Goal: Check status: Check status

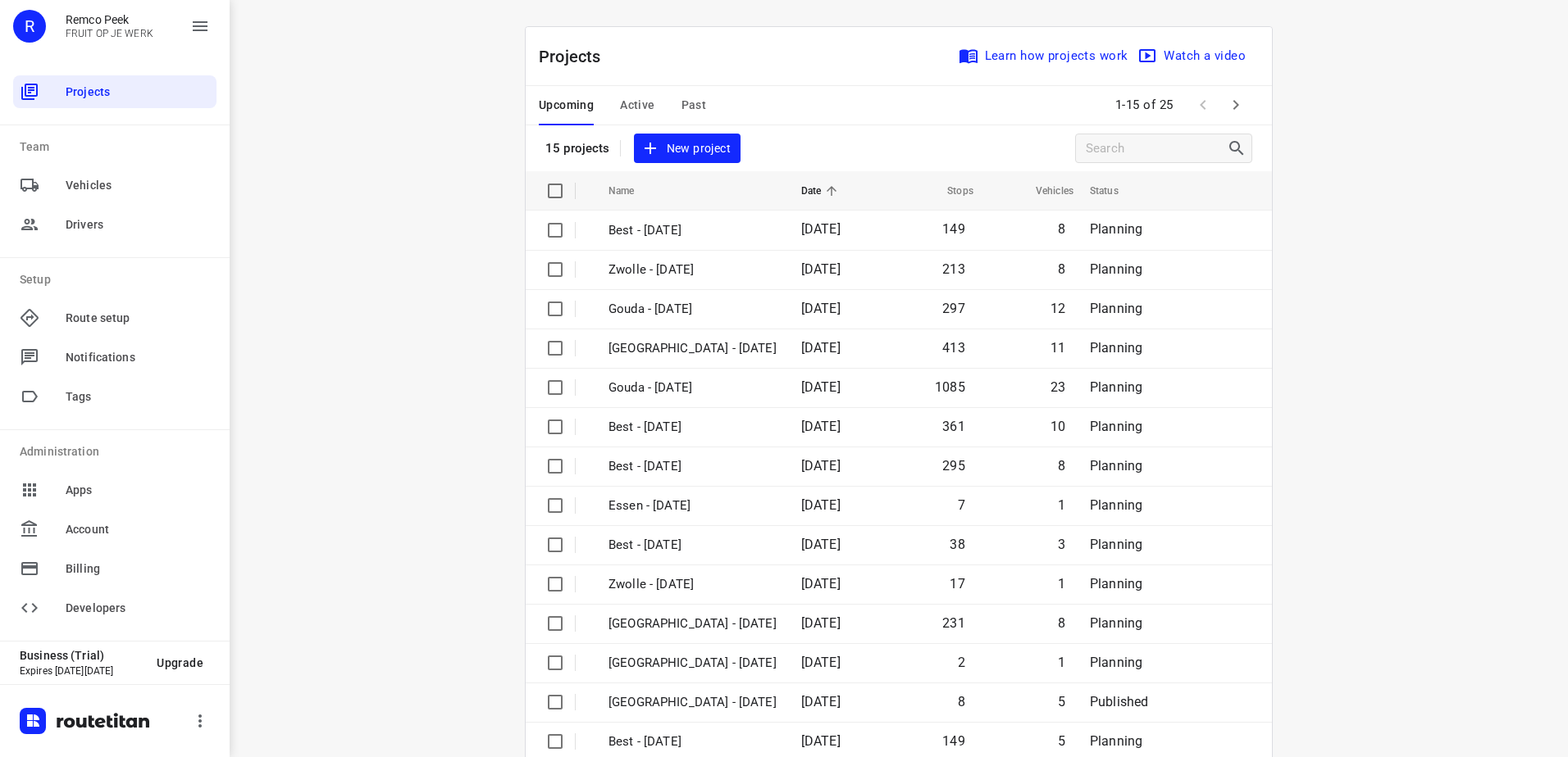
click at [682, 107] on span "Past" at bounding box center [694, 105] width 26 height 21
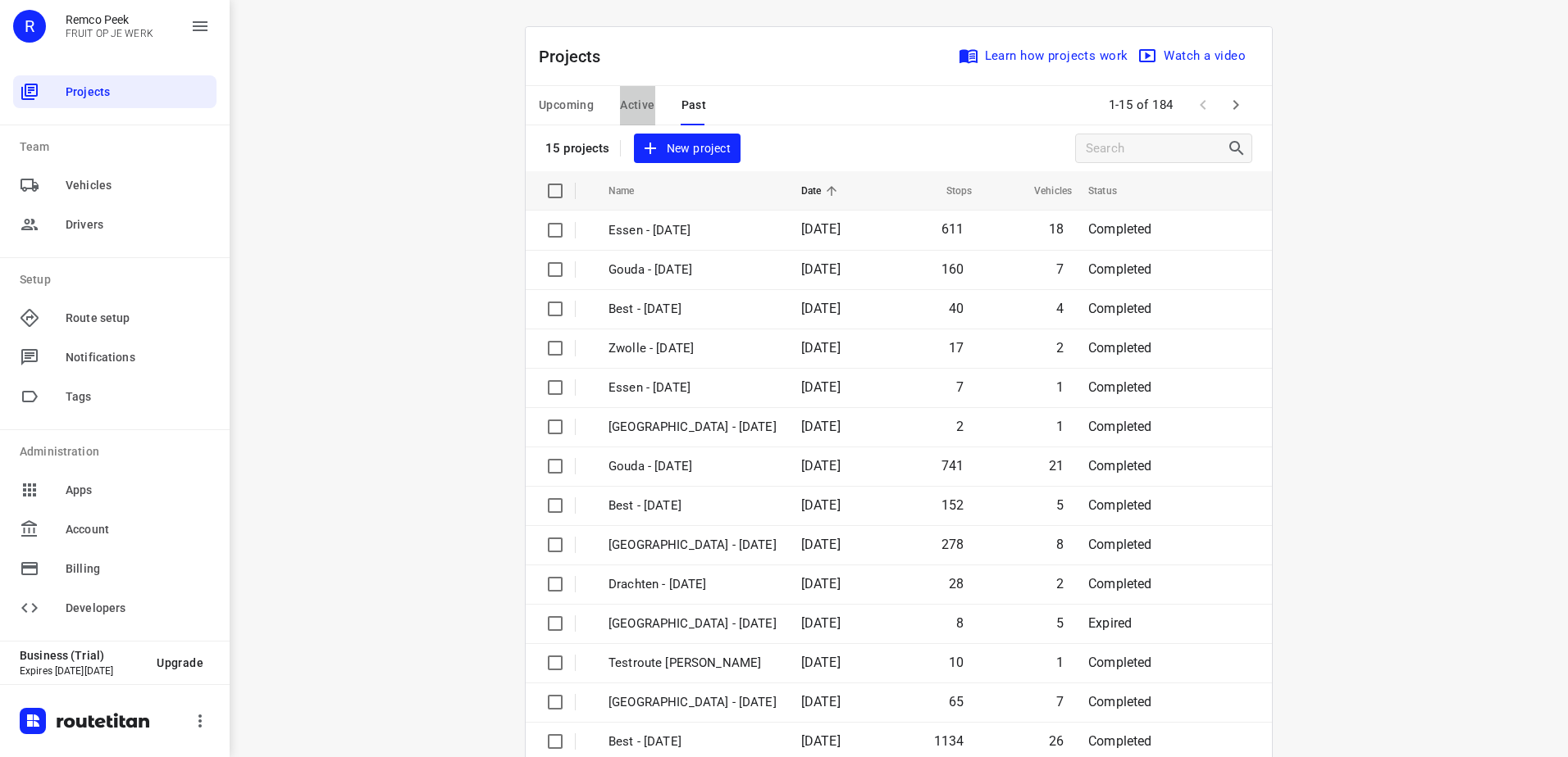
click at [633, 105] on span "Active" at bounding box center [637, 105] width 34 height 21
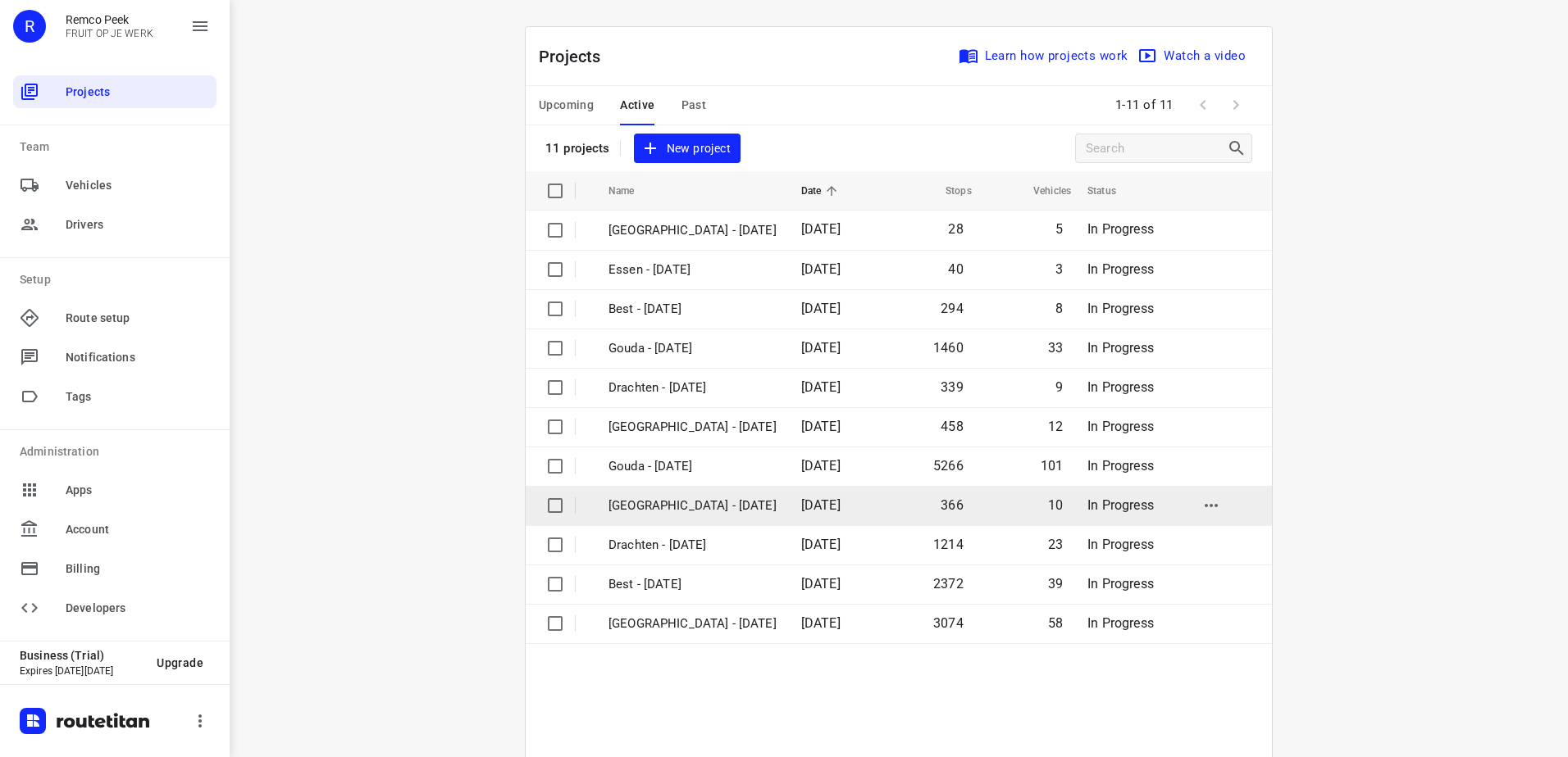
click at [693, 498] on p "[GEOGRAPHIC_DATA] - [DATE]" at bounding box center [693, 505] width 168 height 19
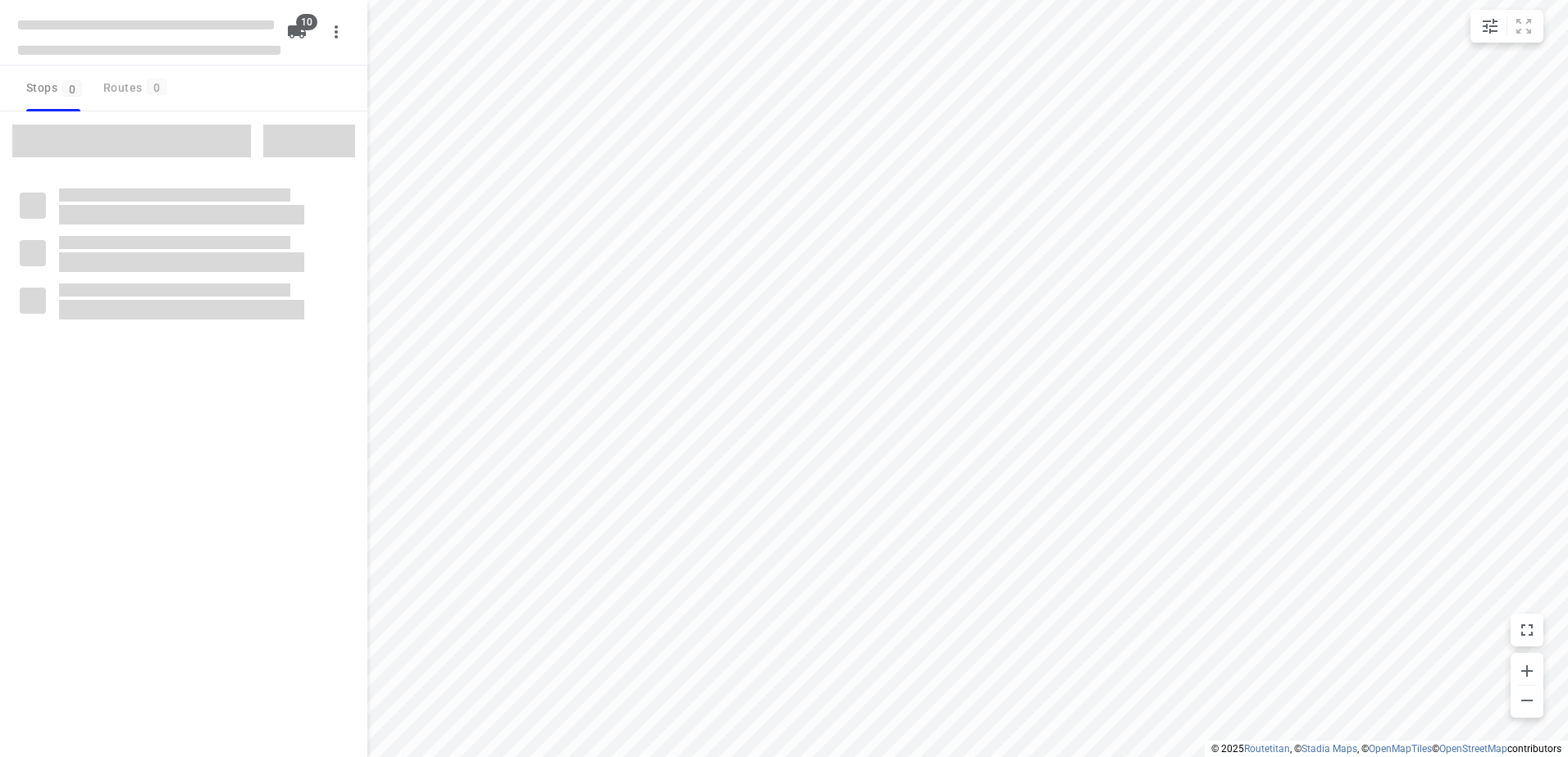
checkbox input "true"
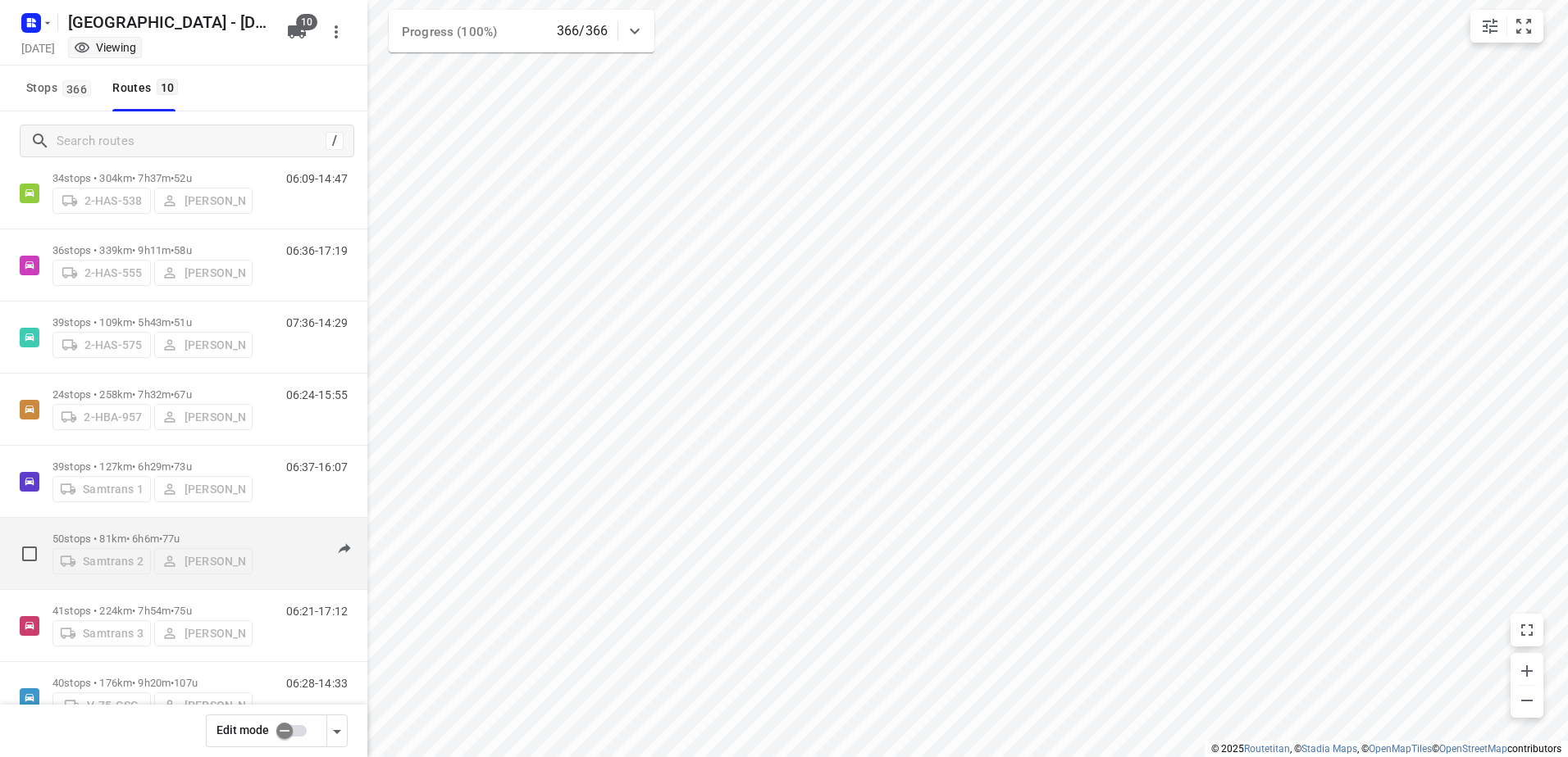
scroll to position [240, 0]
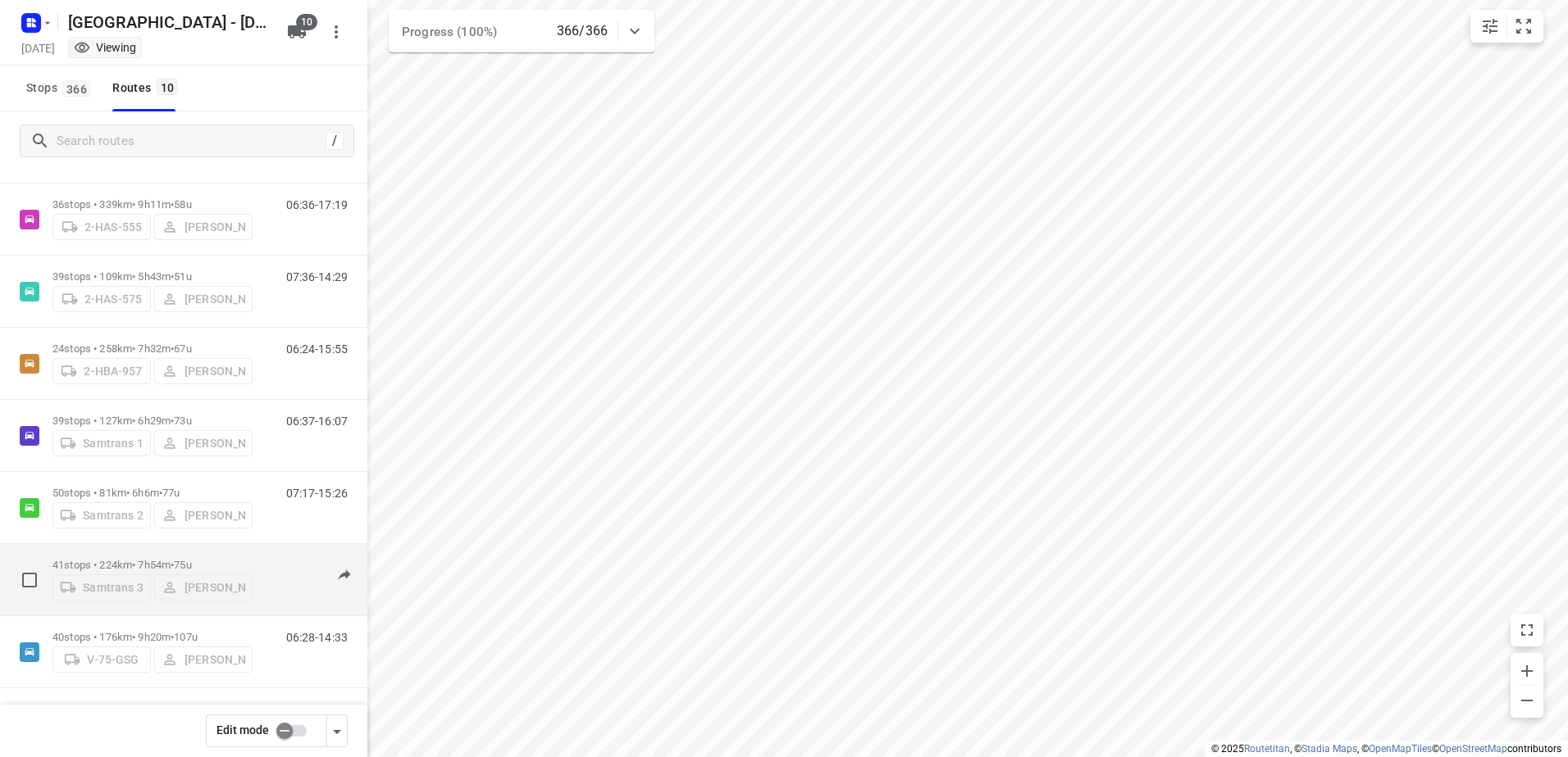
click at [108, 565] on p "41 stops • 224km • 7h54m • 75u" at bounding box center [152, 564] width 200 height 12
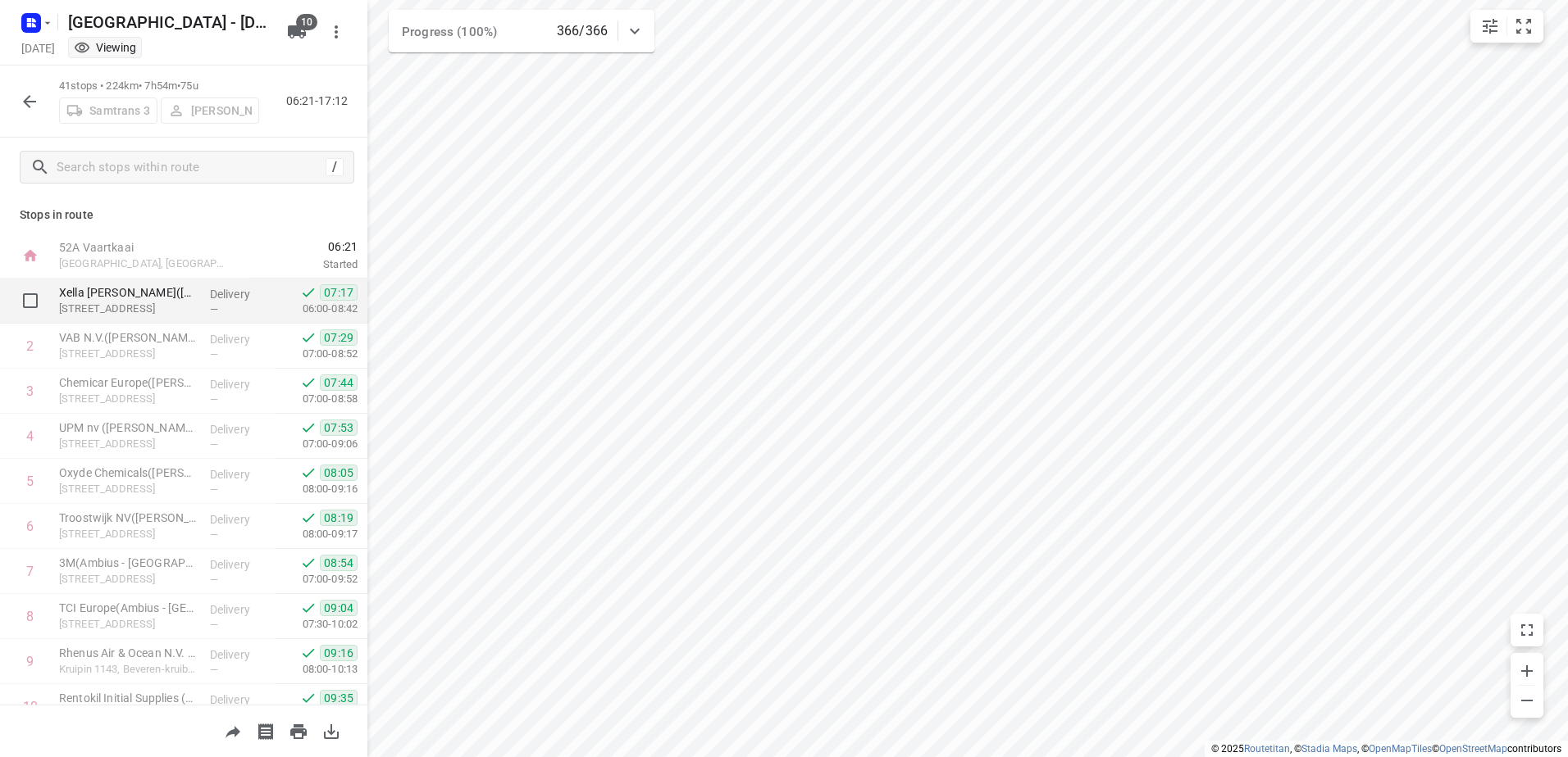
click at [145, 315] on p "Heirbaan 258, Burcht" at bounding box center [128, 309] width 138 height 17
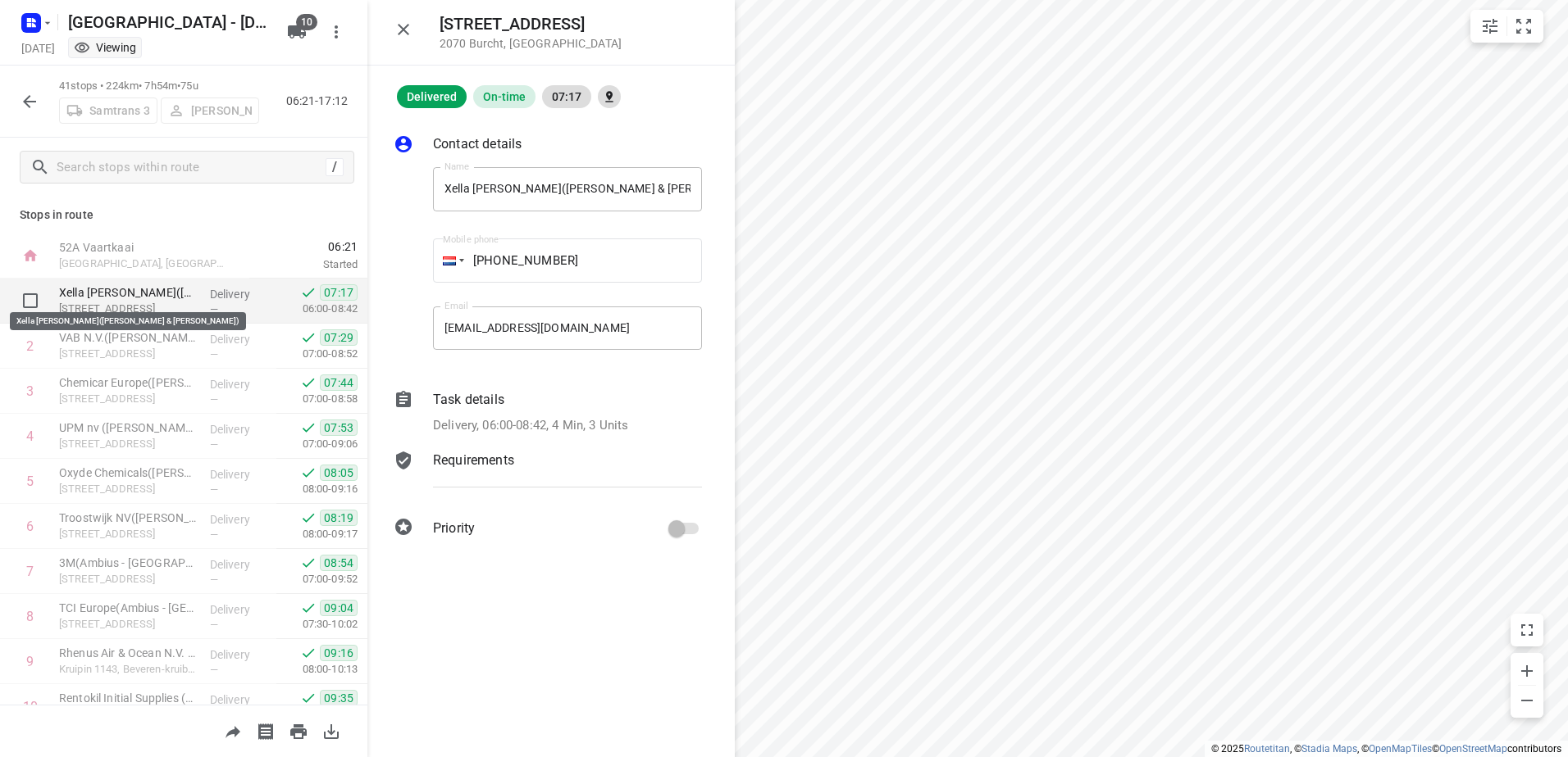
click at [110, 288] on p "Xella N.V. - Burcht(Kim Mollekens & Martine Van Rattingen)" at bounding box center [128, 293] width 138 height 17
click at [135, 305] on p "Heirbaan 258, Burcht" at bounding box center [128, 309] width 138 height 17
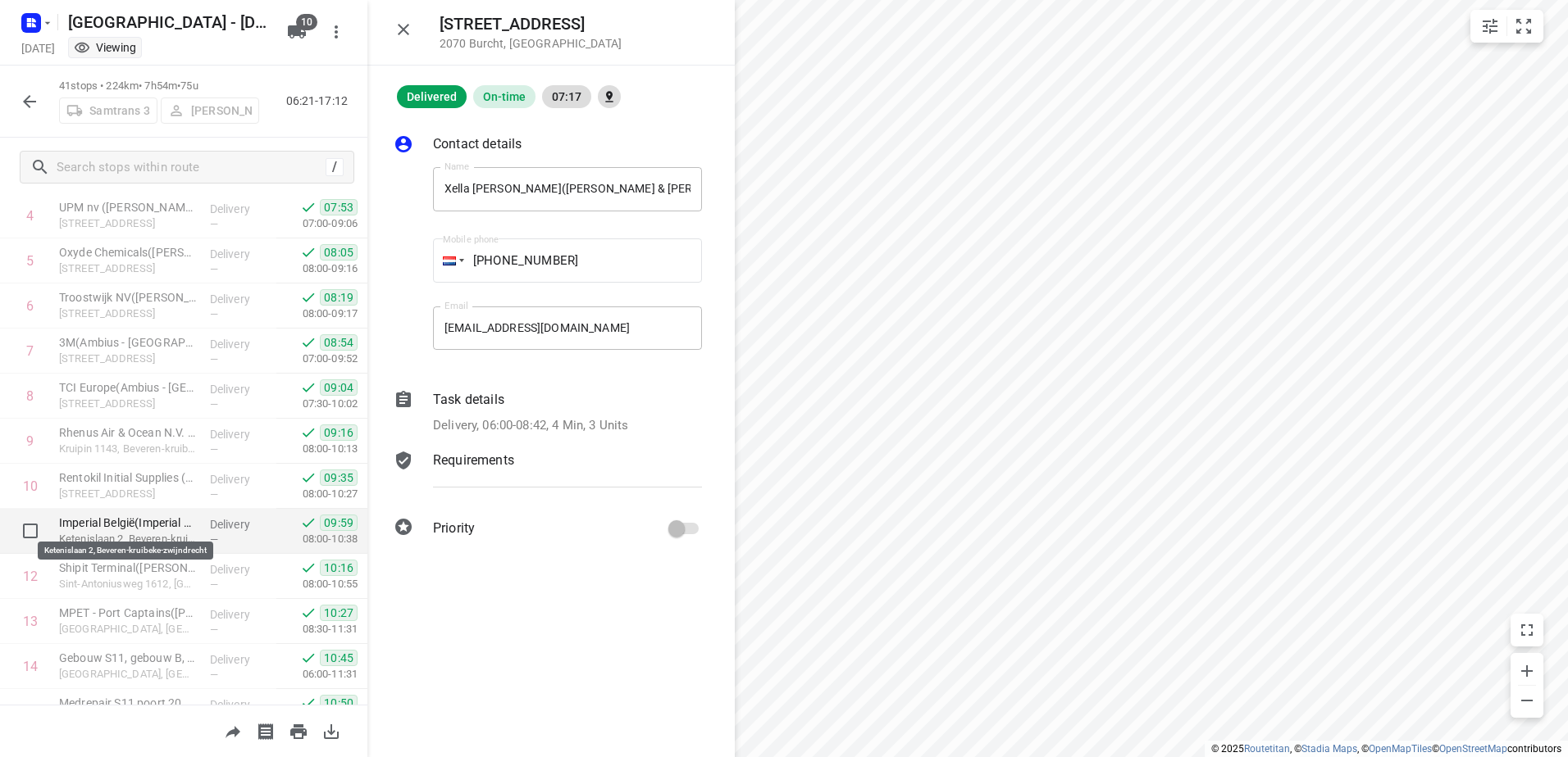
scroll to position [246, 0]
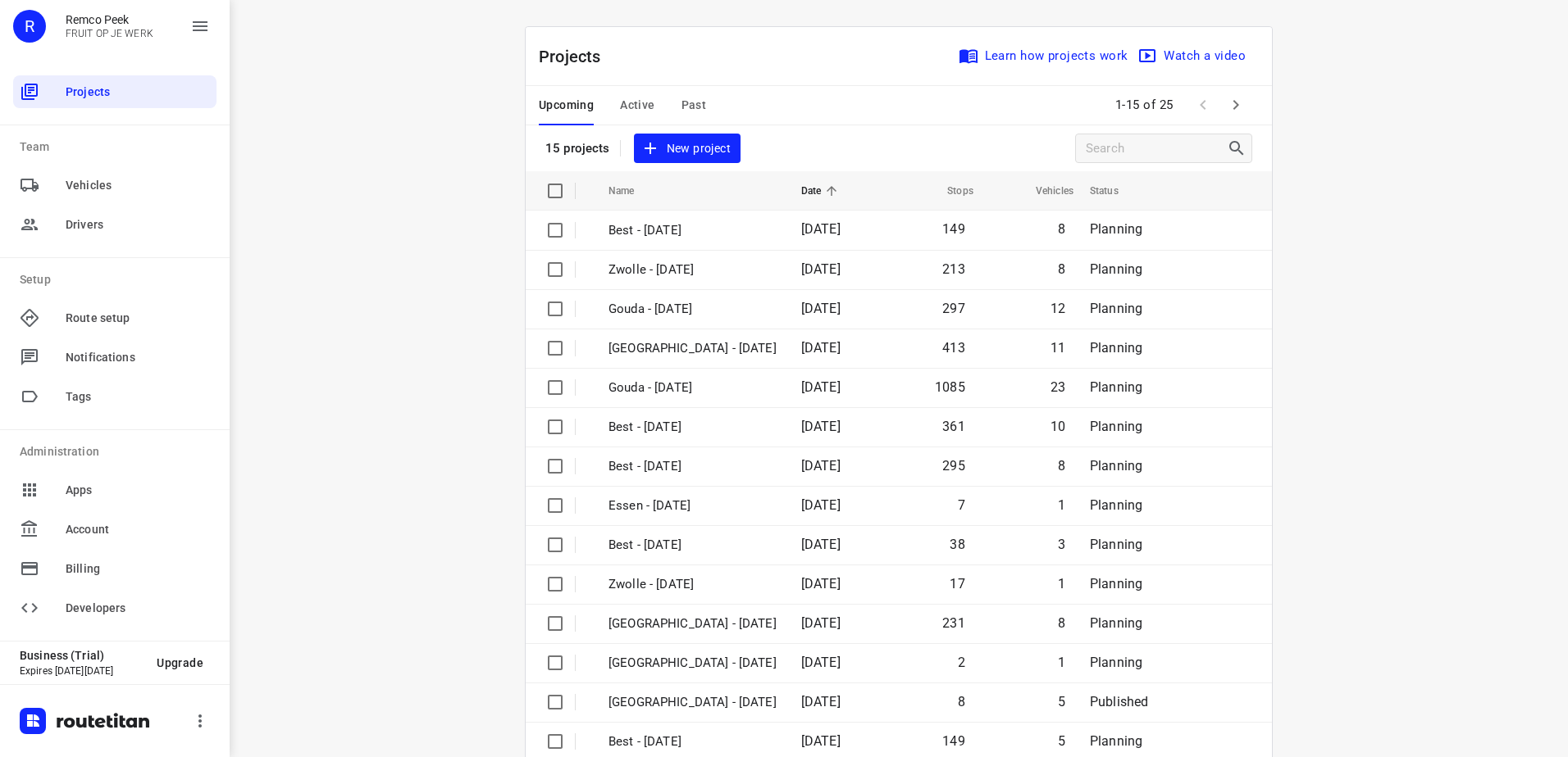
click at [630, 110] on span "Active" at bounding box center [637, 105] width 34 height 21
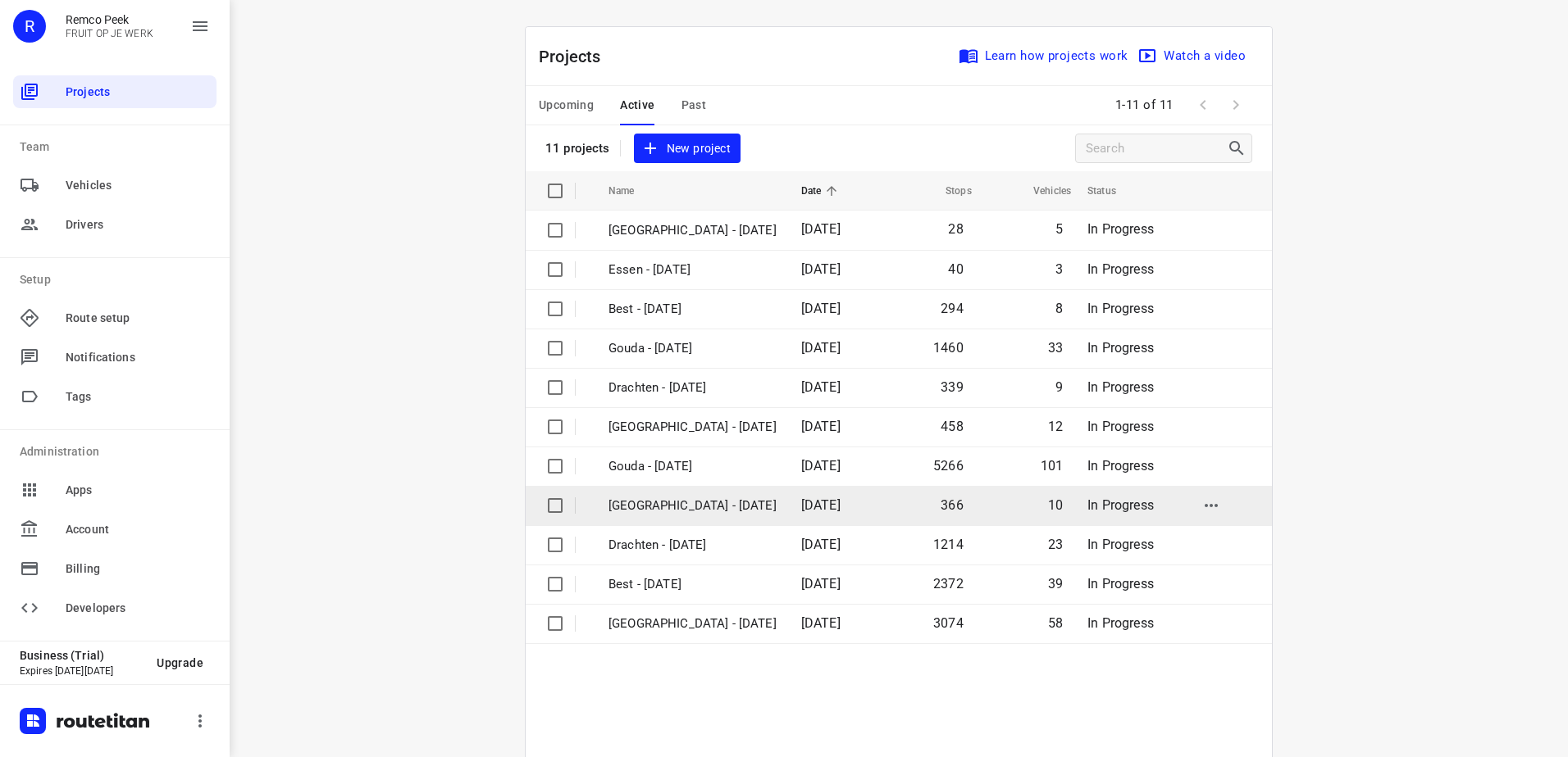
click at [663, 514] on p "[GEOGRAPHIC_DATA] - [DATE]" at bounding box center [693, 505] width 168 height 19
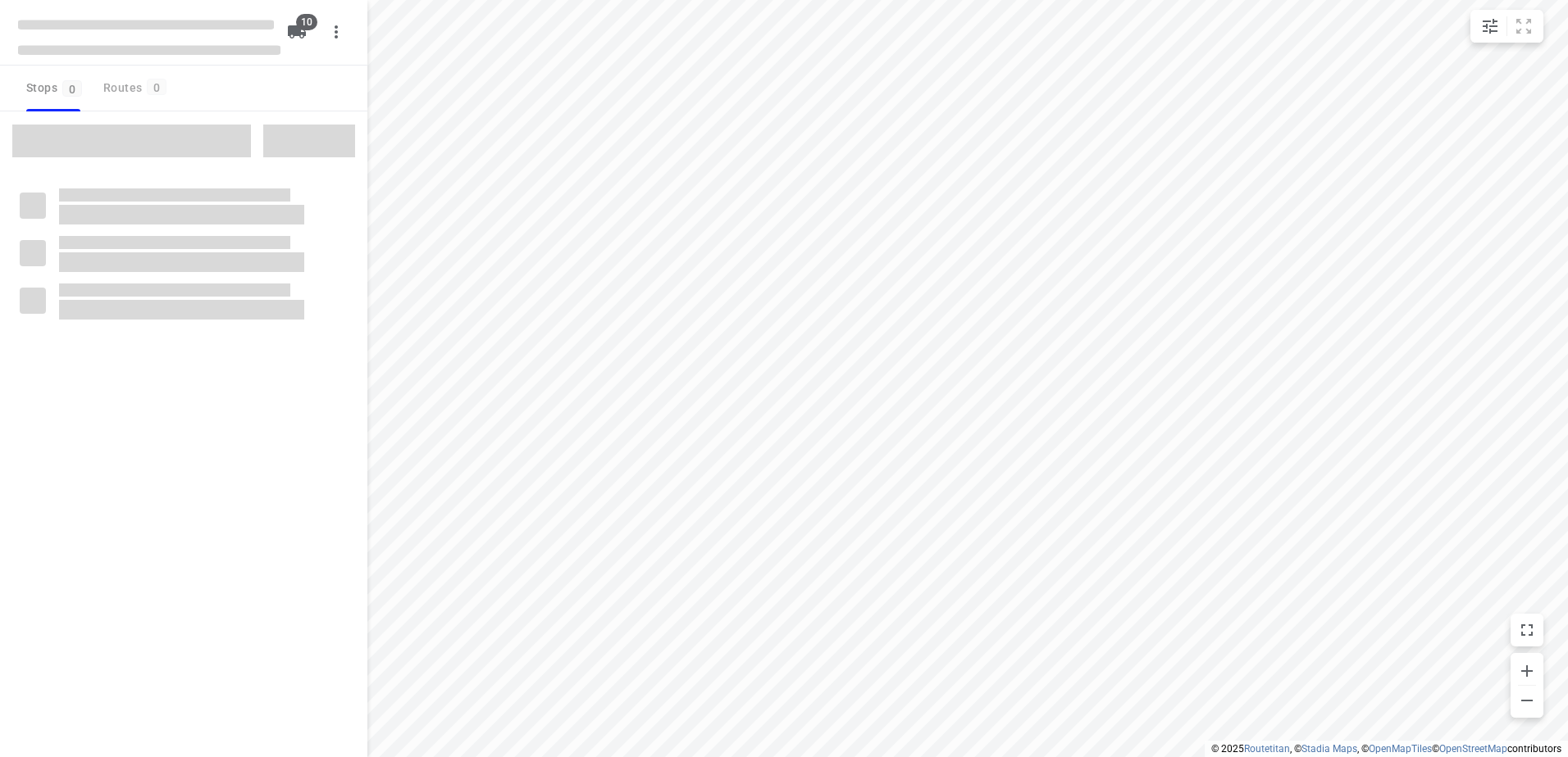
checkbox input "true"
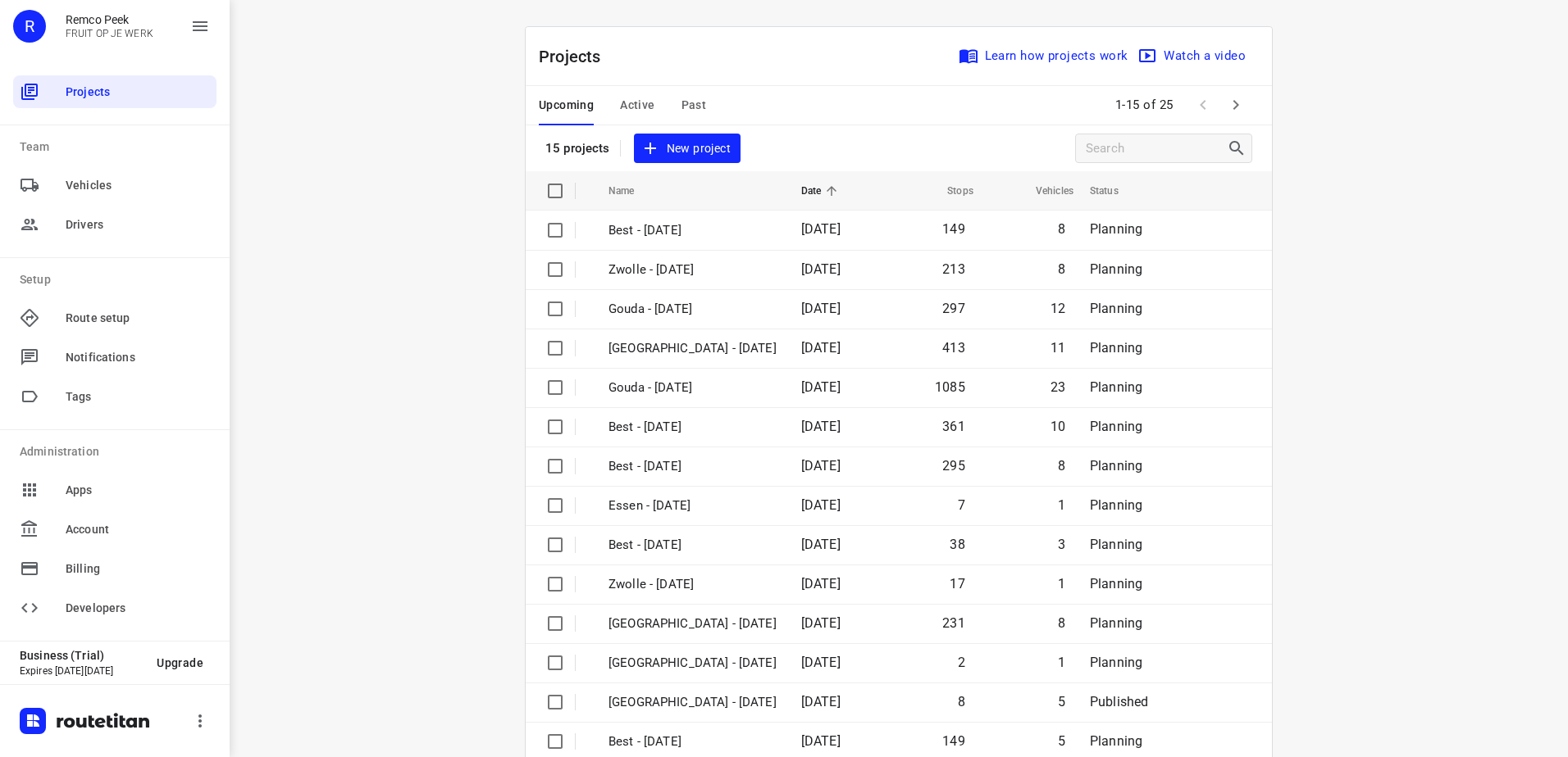
click at [1233, 106] on icon "button" at bounding box center [1236, 105] width 20 height 20
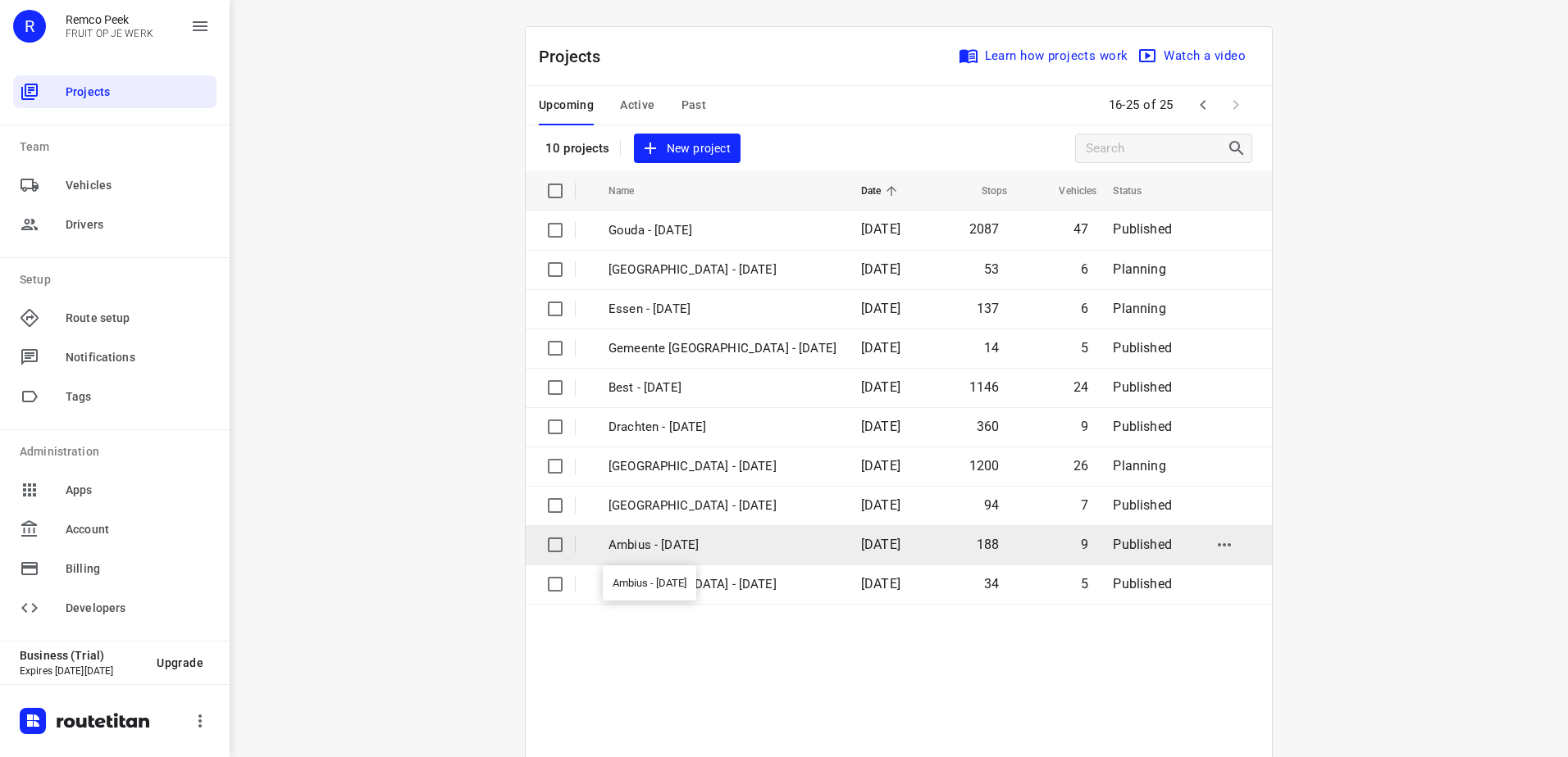
click at [658, 542] on p "Ambius - [DATE]" at bounding box center [723, 545] width 228 height 19
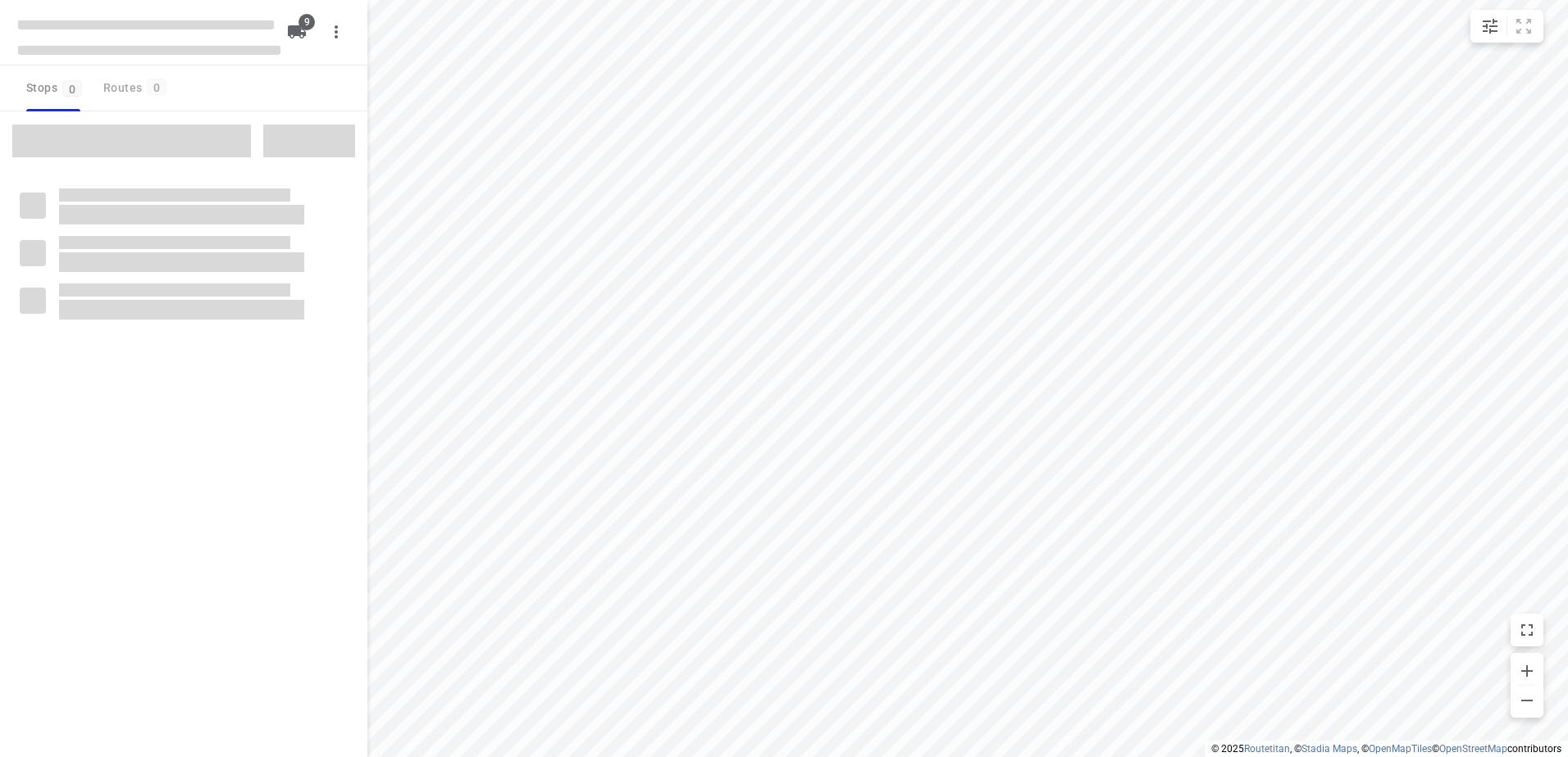
checkbox input "true"
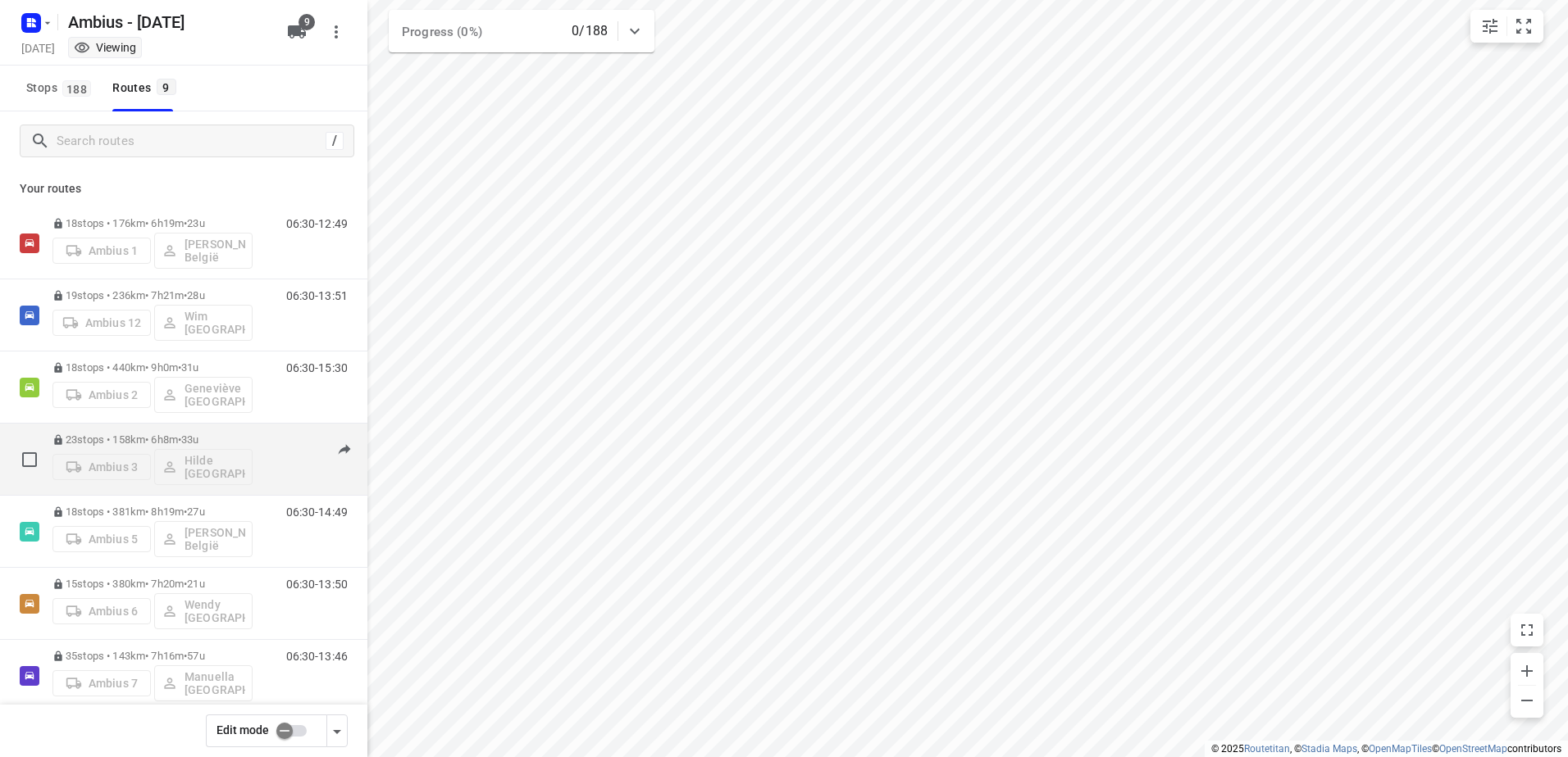
click at [100, 442] on p "23 stops • 158km • 6h8m • 33u" at bounding box center [152, 439] width 200 height 12
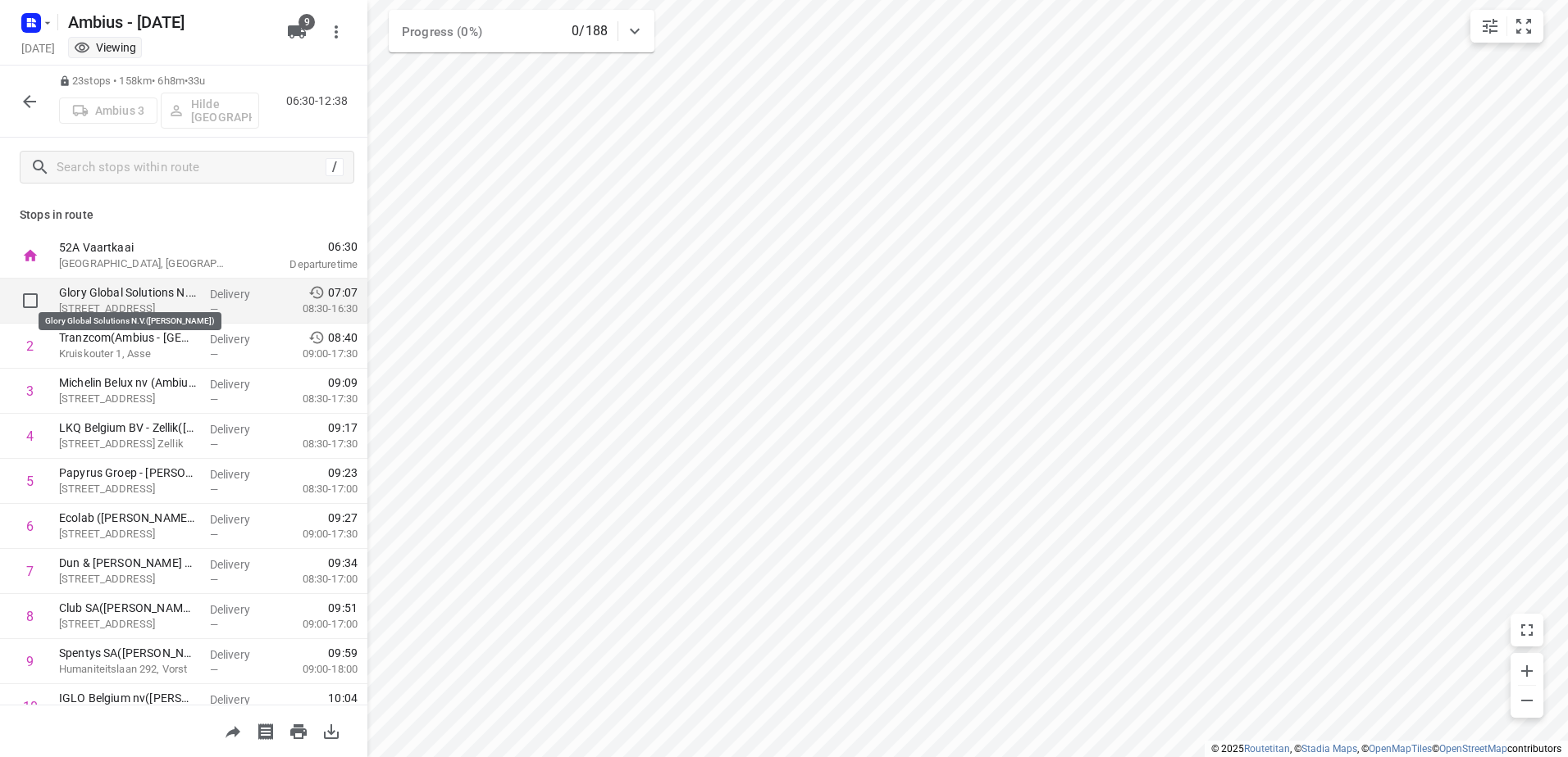
click at [129, 300] on p "Glory Global Solutions N.V.([PERSON_NAME])" at bounding box center [128, 293] width 138 height 17
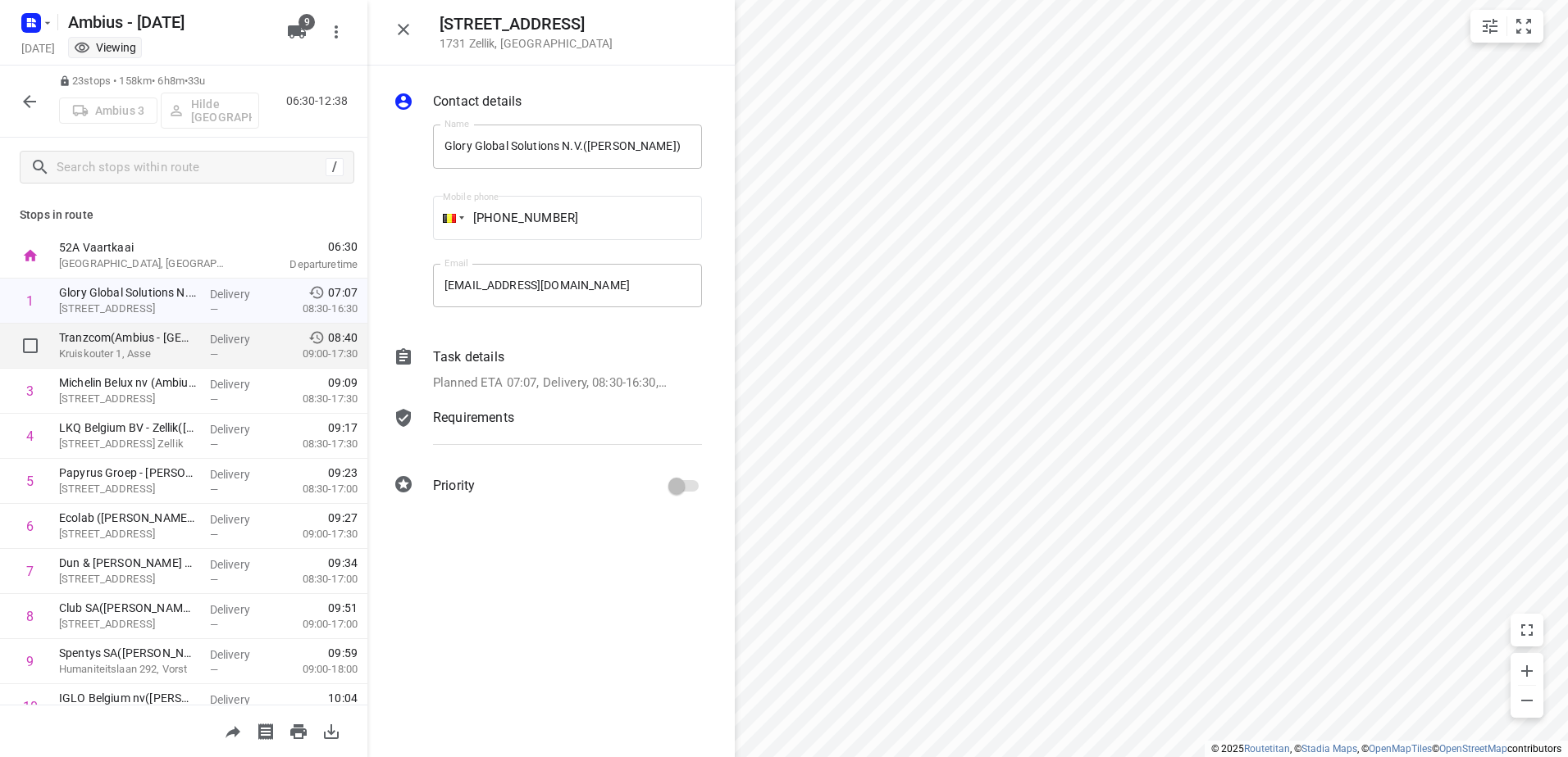
click at [128, 327] on div "Tranzcom(Ambius - [GEOGRAPHIC_DATA]) Kruiskouter 1, Asse" at bounding box center [128, 346] width 151 height 45
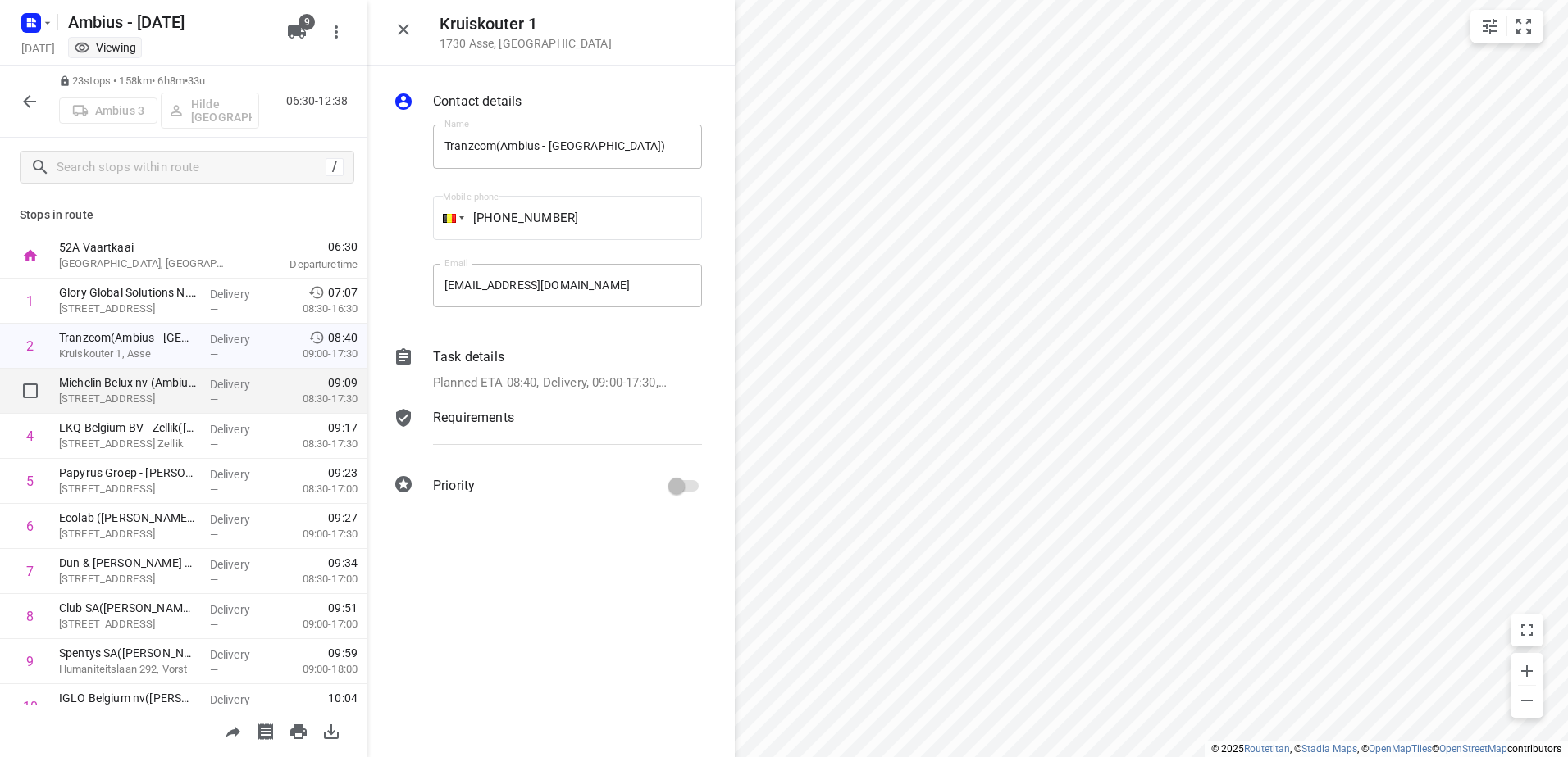
click at [130, 389] on p "Michelin Belux nv (Ambius - [GEOGRAPHIC_DATA])" at bounding box center [128, 383] width 138 height 17
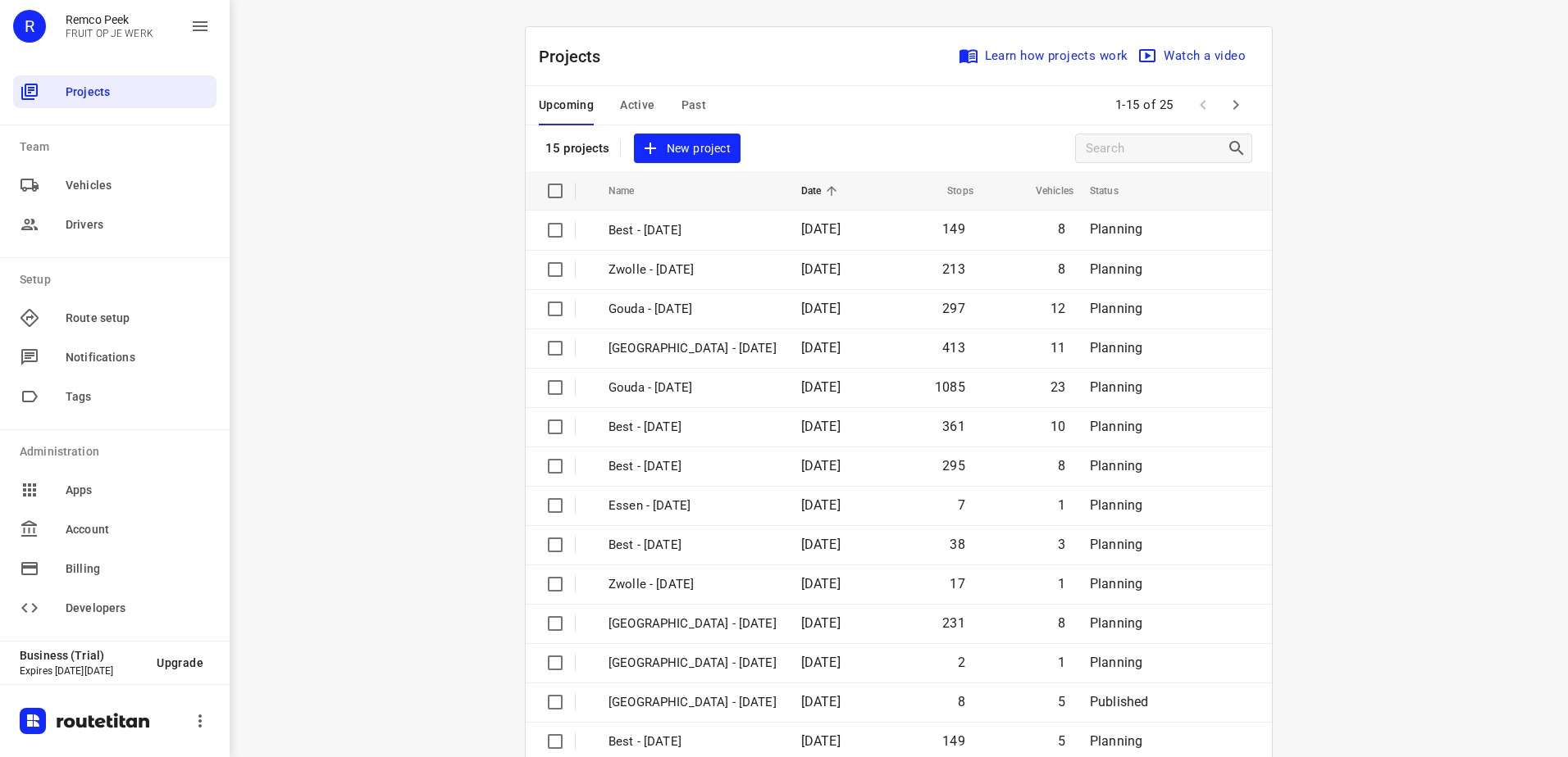
click at [576, 52] on p "Projects" at bounding box center [576, 56] width 76 height 25
click at [620, 106] on span "Active" at bounding box center [637, 105] width 34 height 21
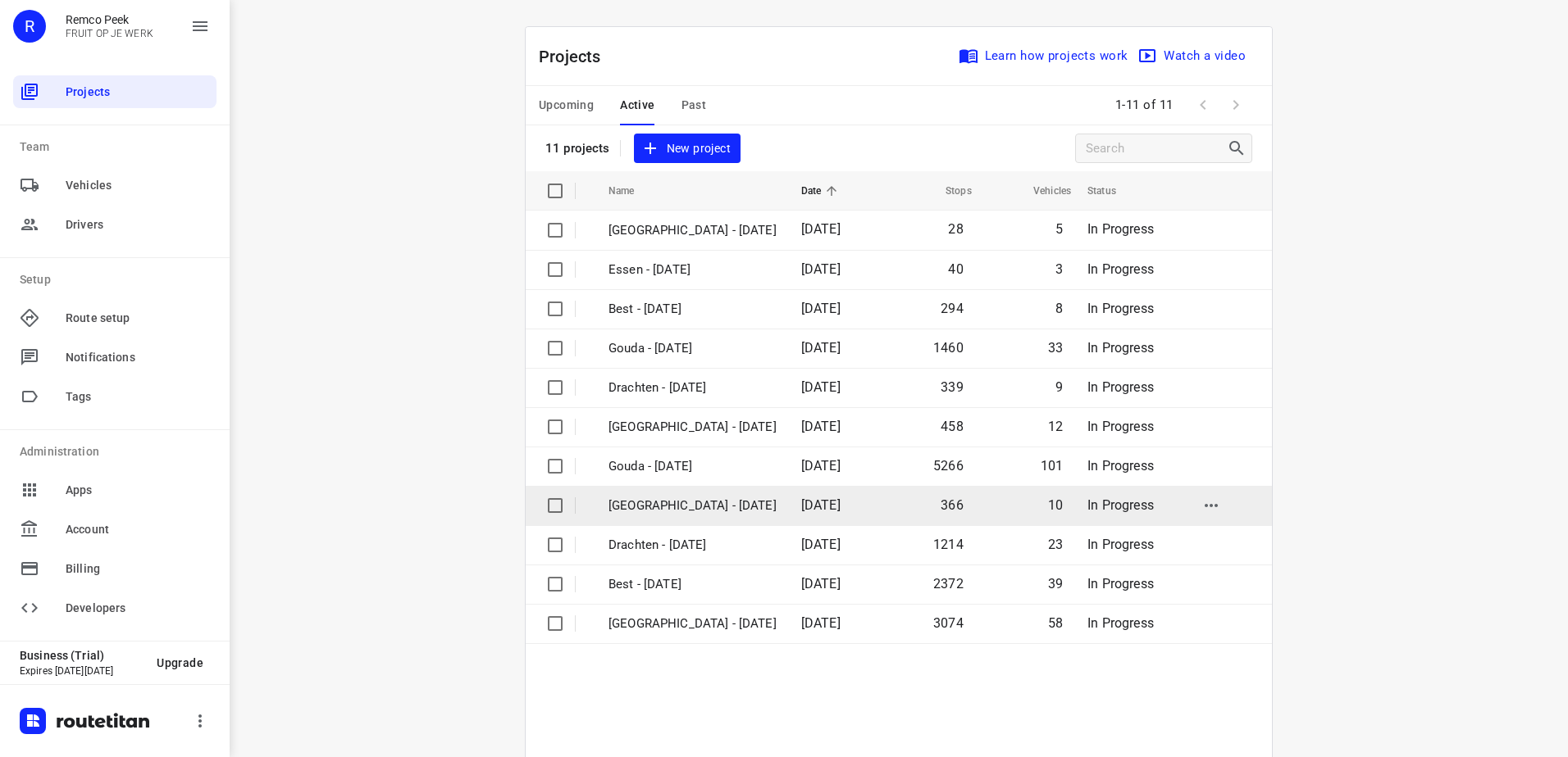
click at [689, 505] on p "[GEOGRAPHIC_DATA] - [DATE]" at bounding box center [693, 505] width 168 height 19
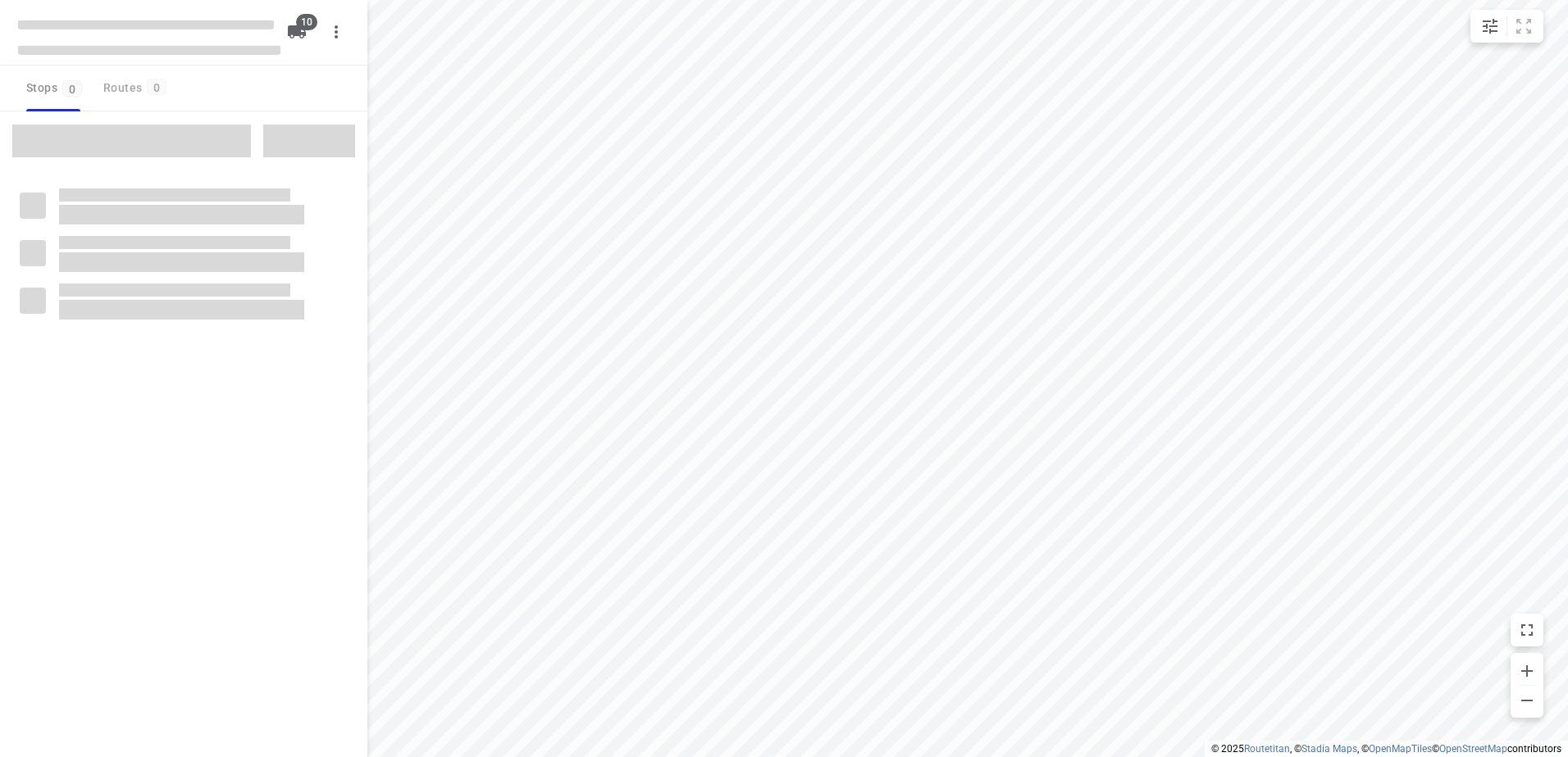
checkbox input "true"
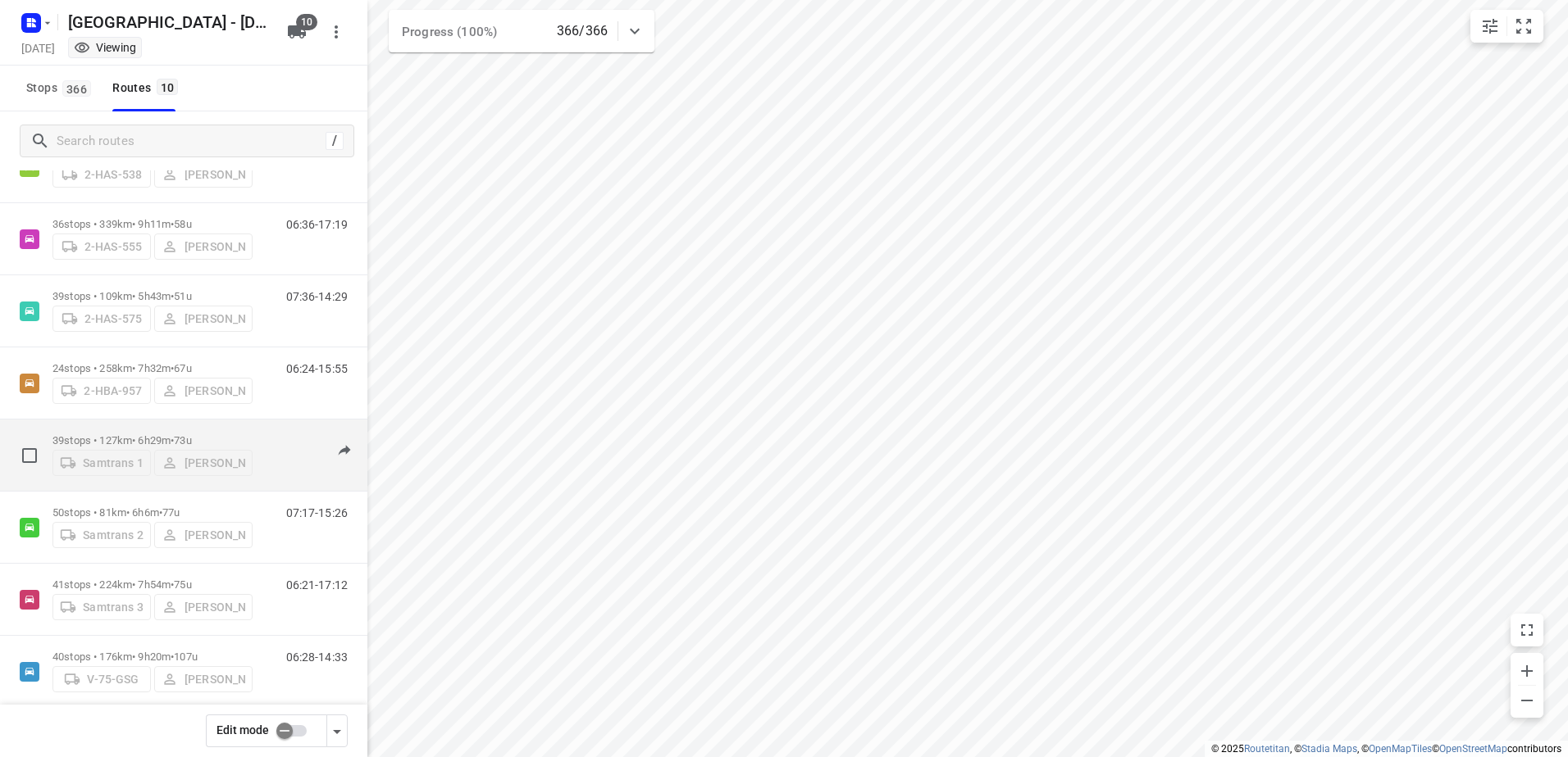
scroll to position [240, 0]
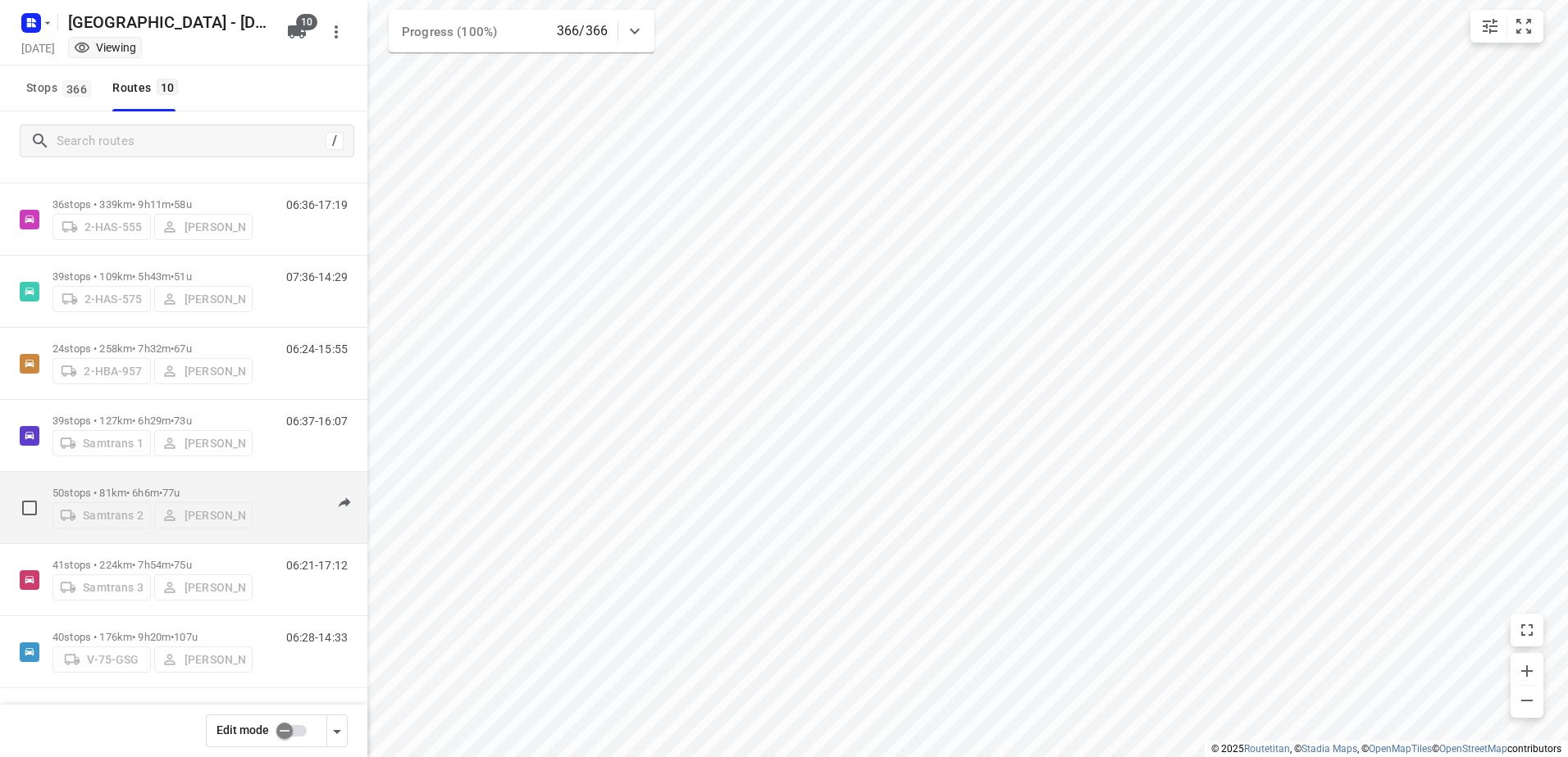
click at [125, 505] on div "Samtrans 2 [PERSON_NAME]" at bounding box center [152, 514] width 200 height 30
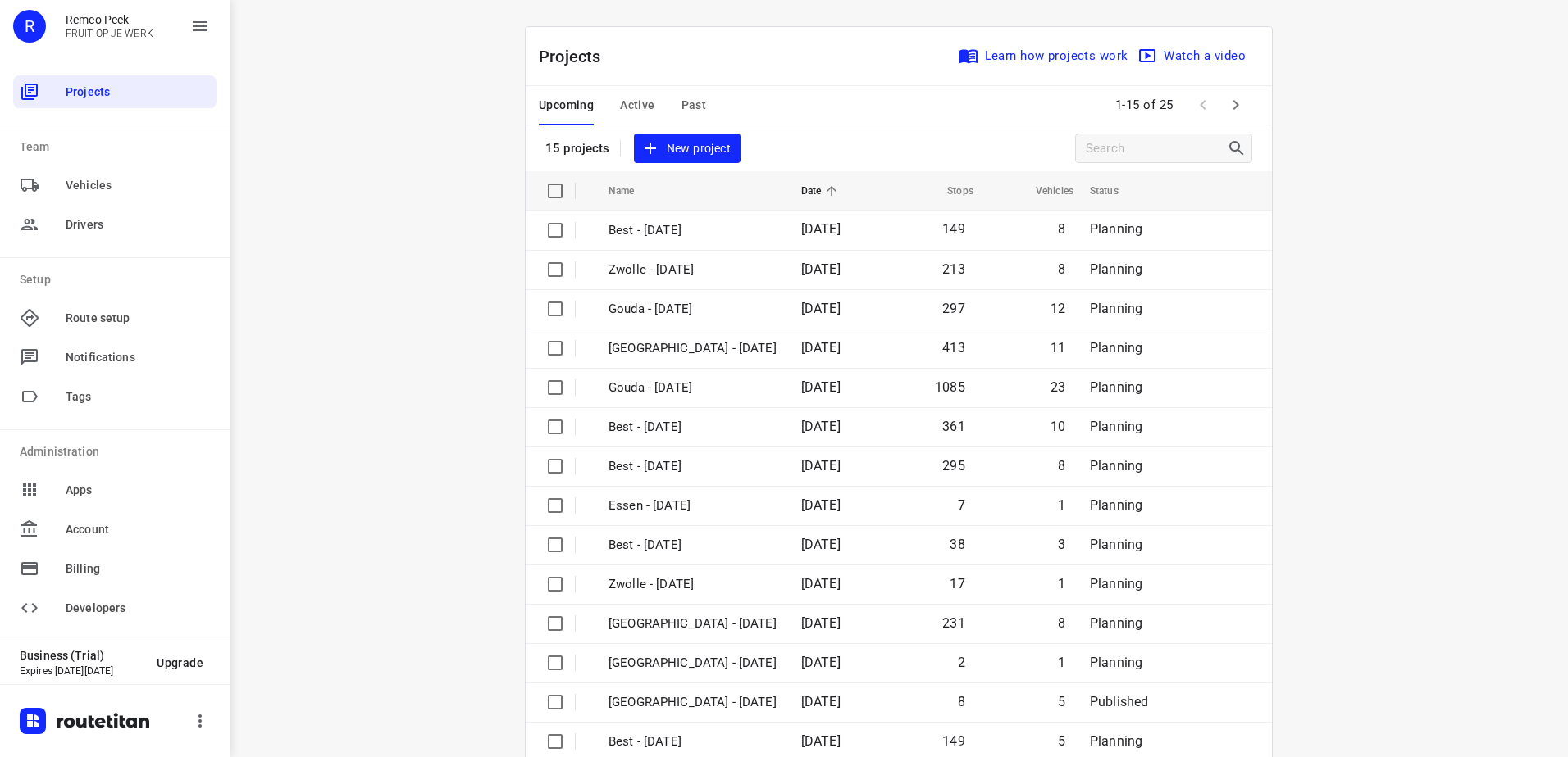
click at [635, 87] on button "Active" at bounding box center [637, 105] width 34 height 39
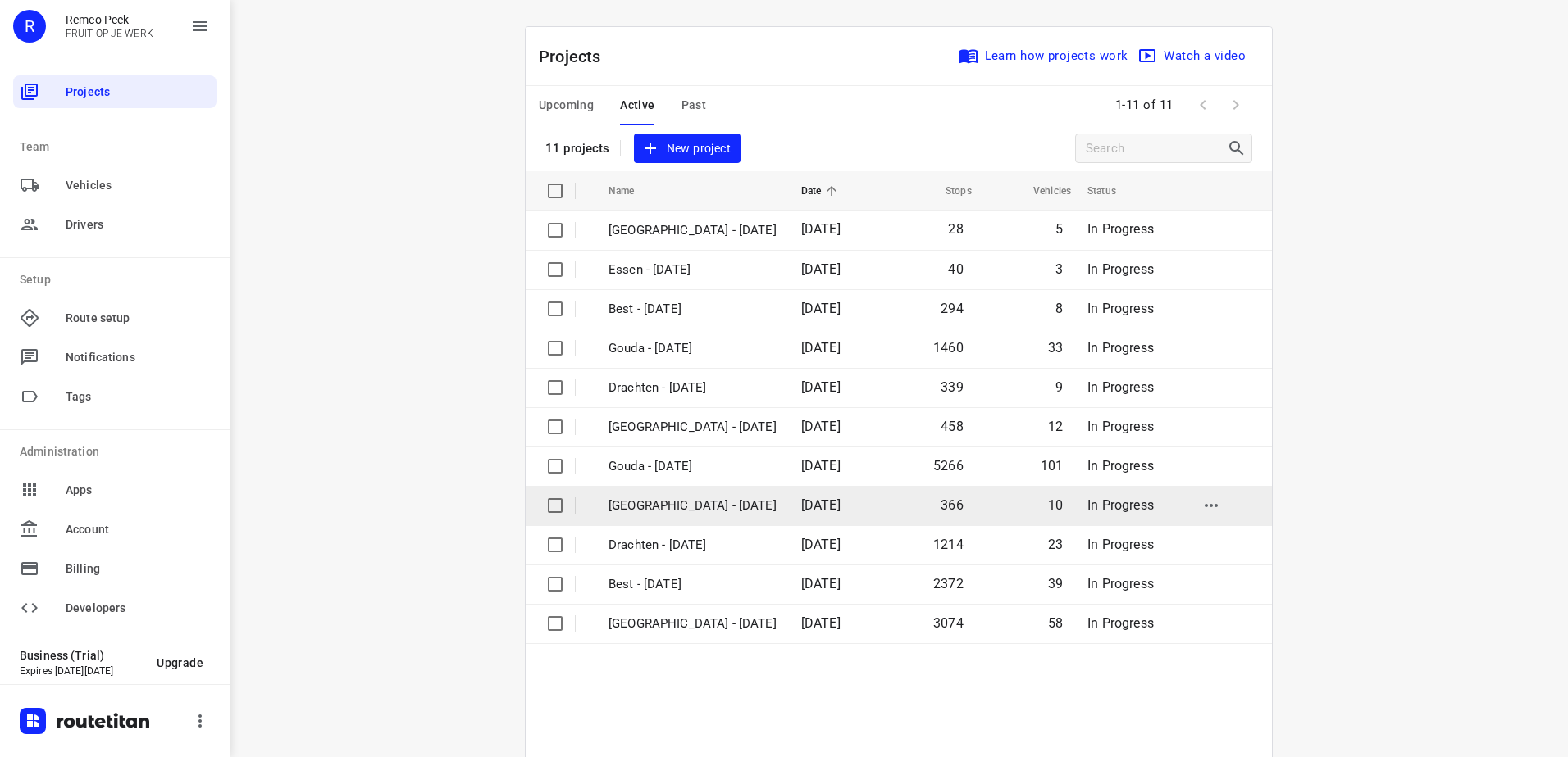
click at [678, 514] on p "[GEOGRAPHIC_DATA] - [DATE]" at bounding box center [693, 505] width 168 height 19
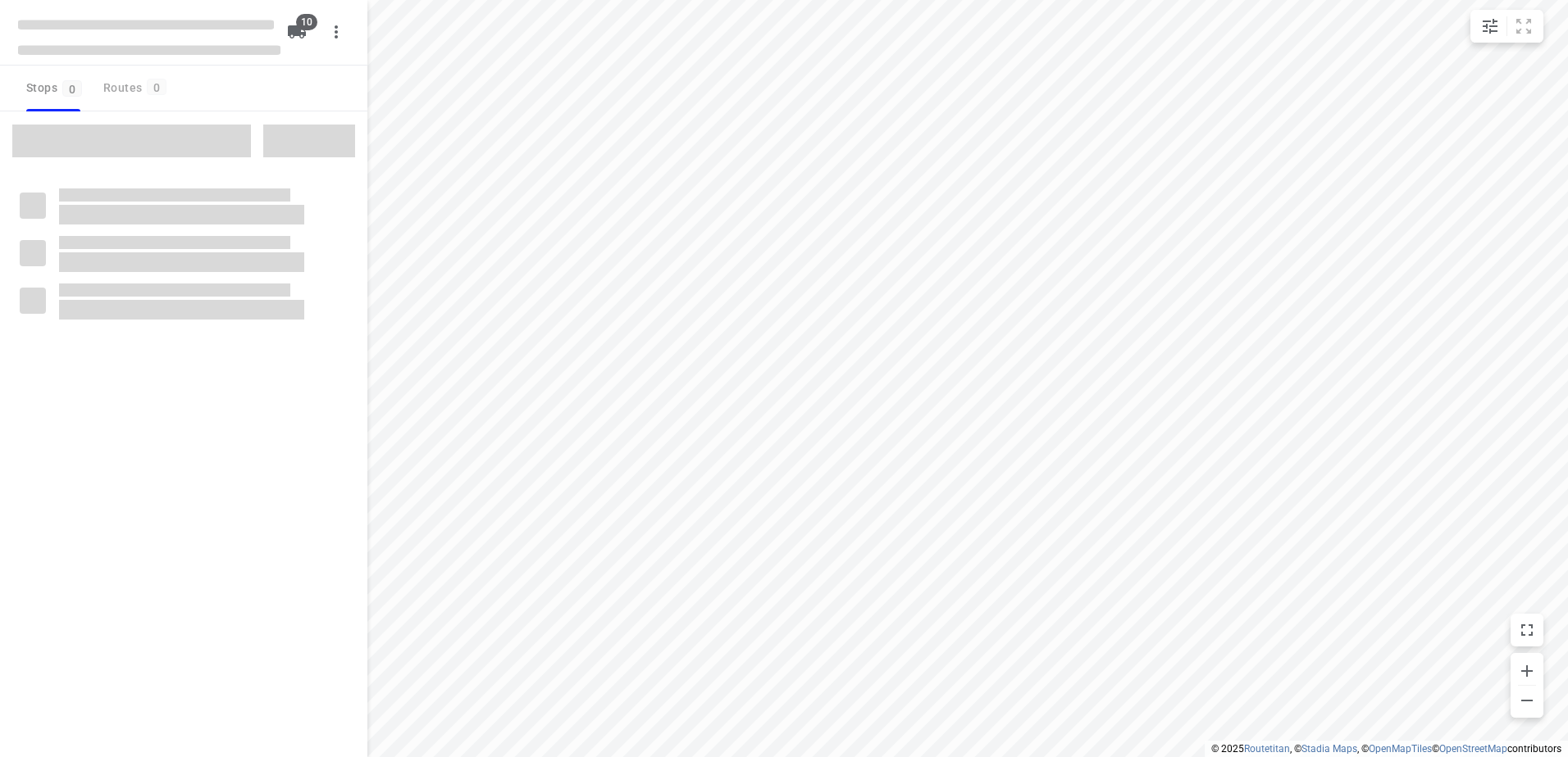
checkbox input "true"
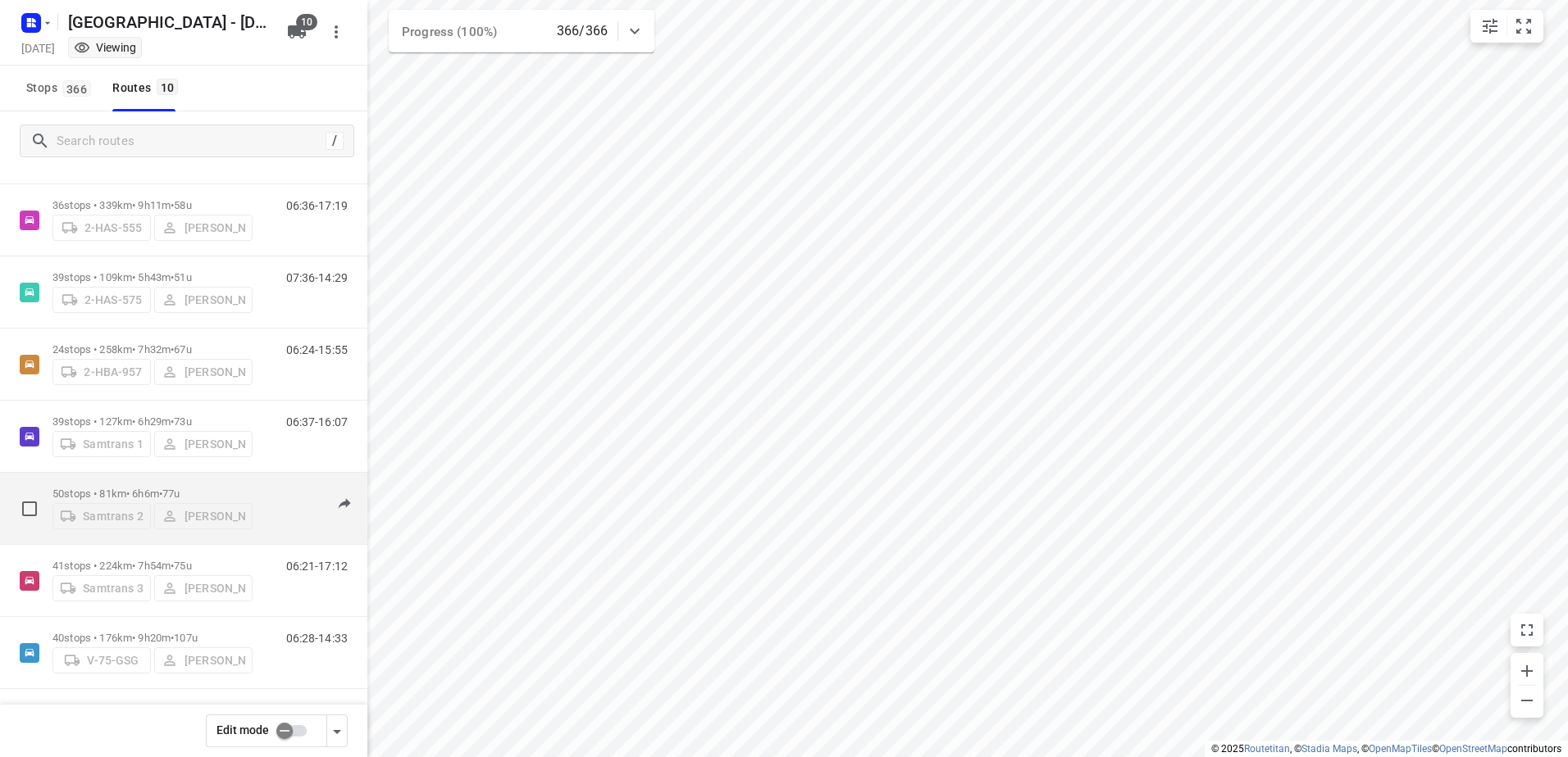
scroll to position [240, 0]
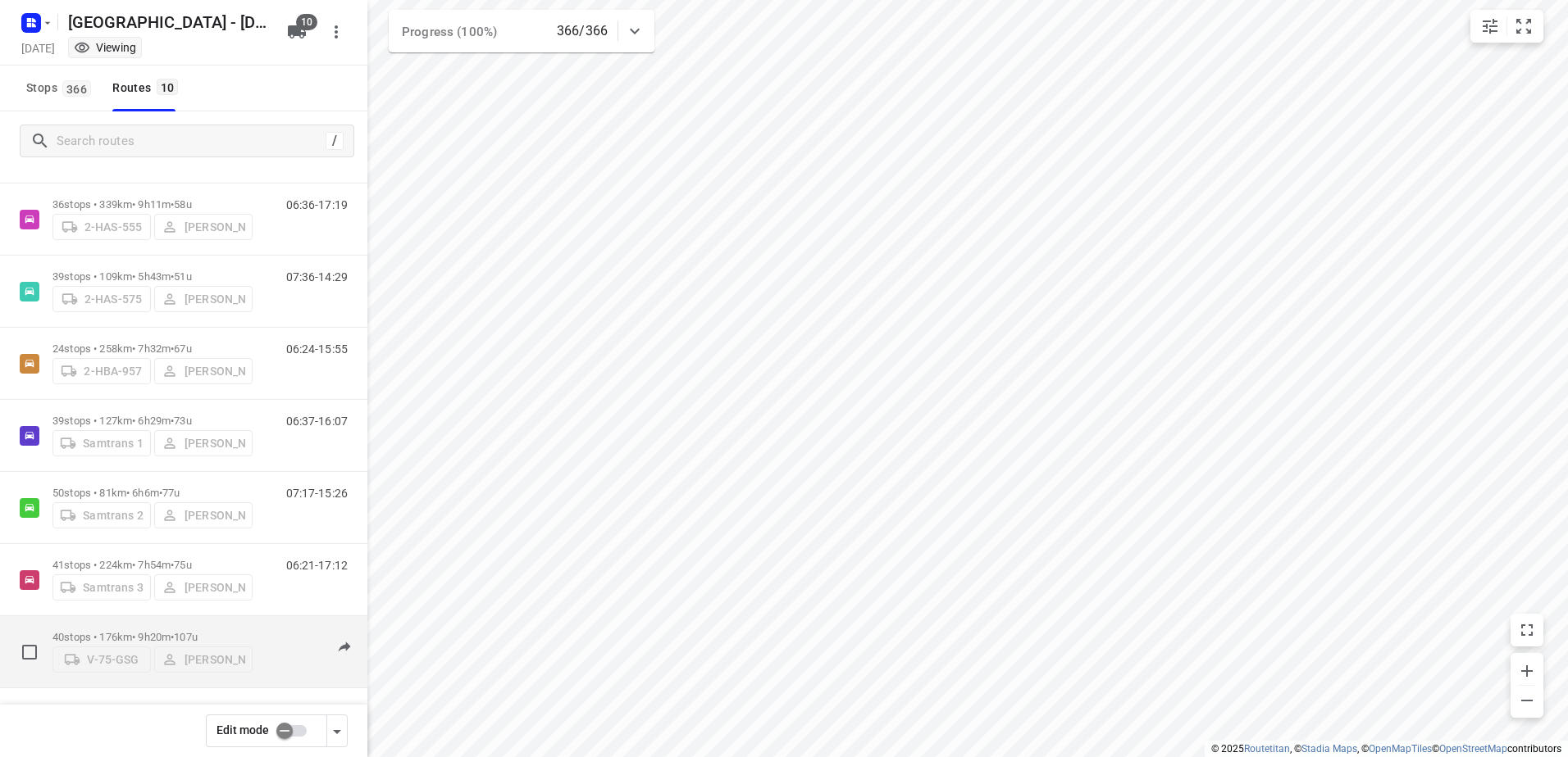
click at [125, 632] on p "40 stops • 176km • 9h20m • 107u" at bounding box center [152, 637] width 200 height 12
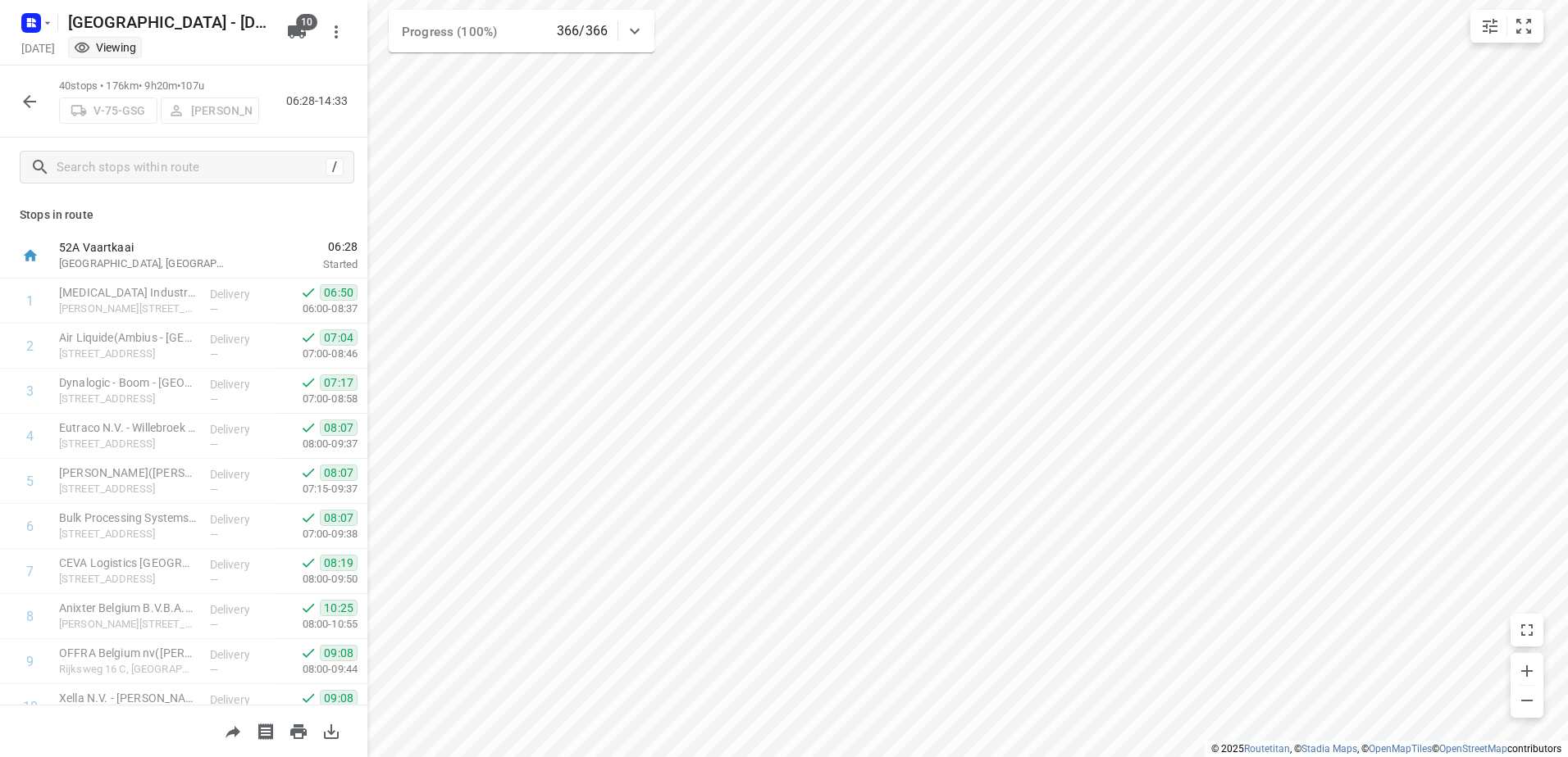
click at [107, 247] on p "52A Vaartkaai" at bounding box center [144, 247] width 170 height 17
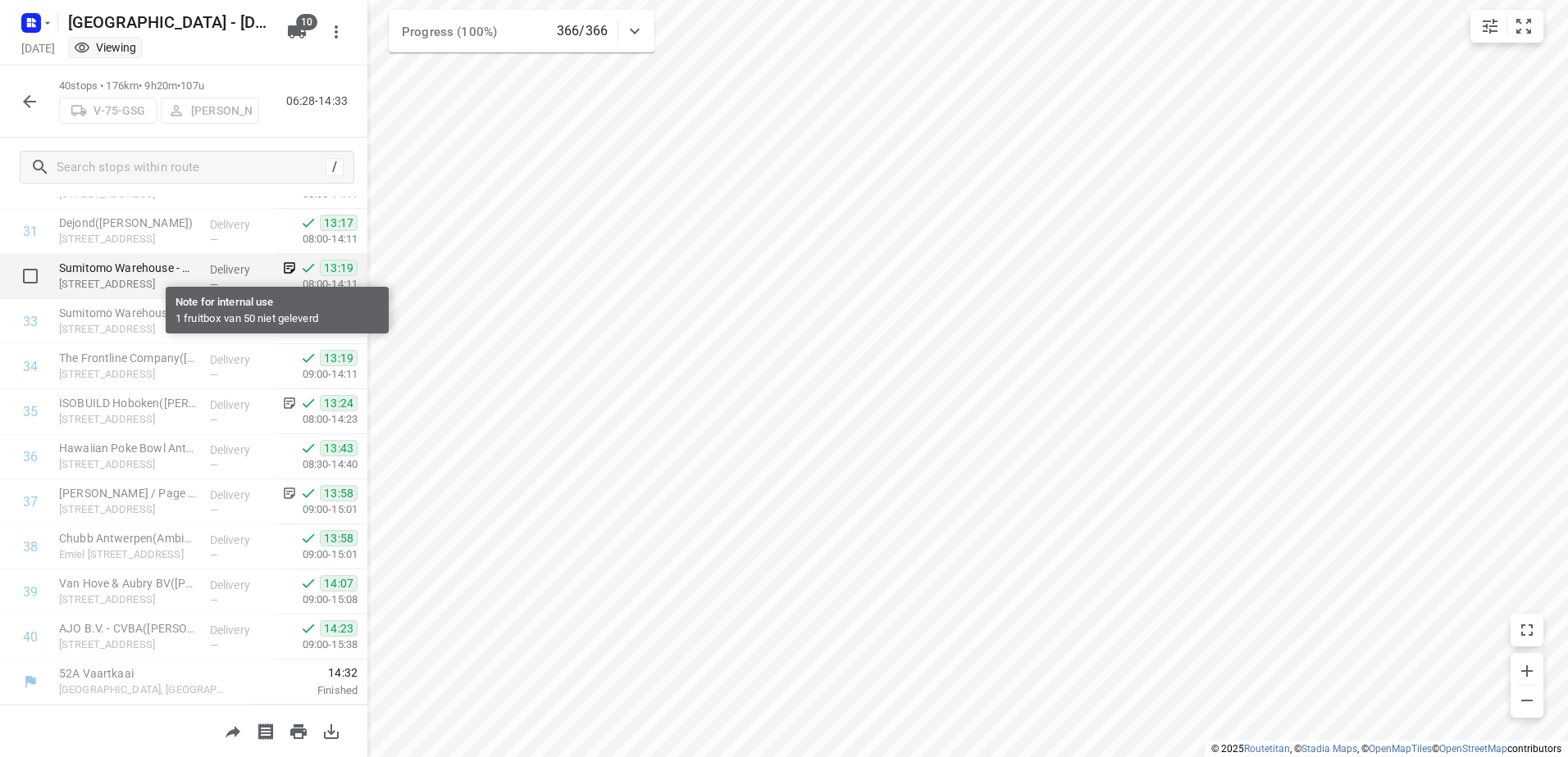
click at [282, 270] on icon at bounding box center [290, 268] width 15 height 15
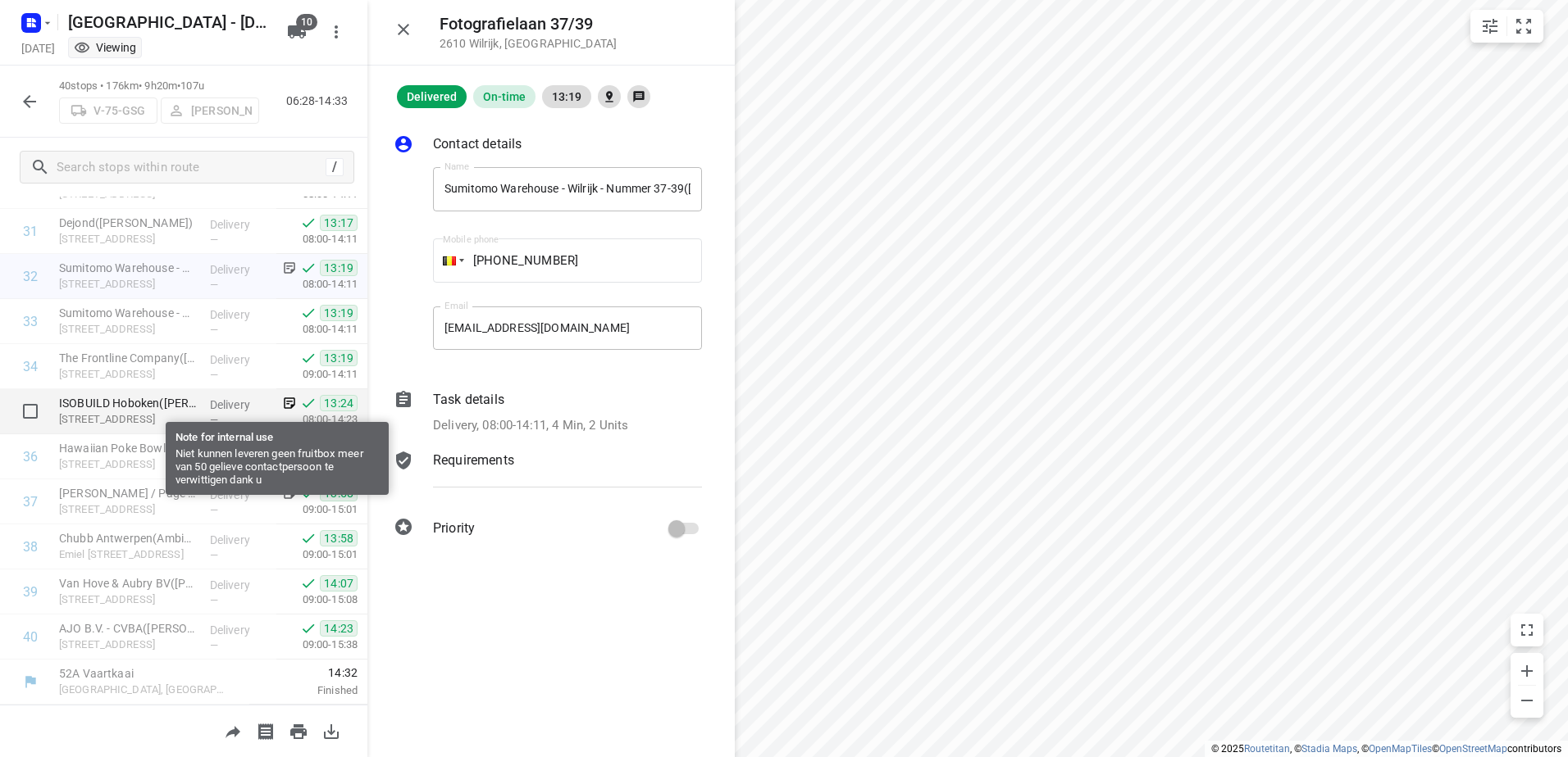
click at [282, 406] on icon at bounding box center [290, 403] width 15 height 15
